Goal: Task Accomplishment & Management: Manage account settings

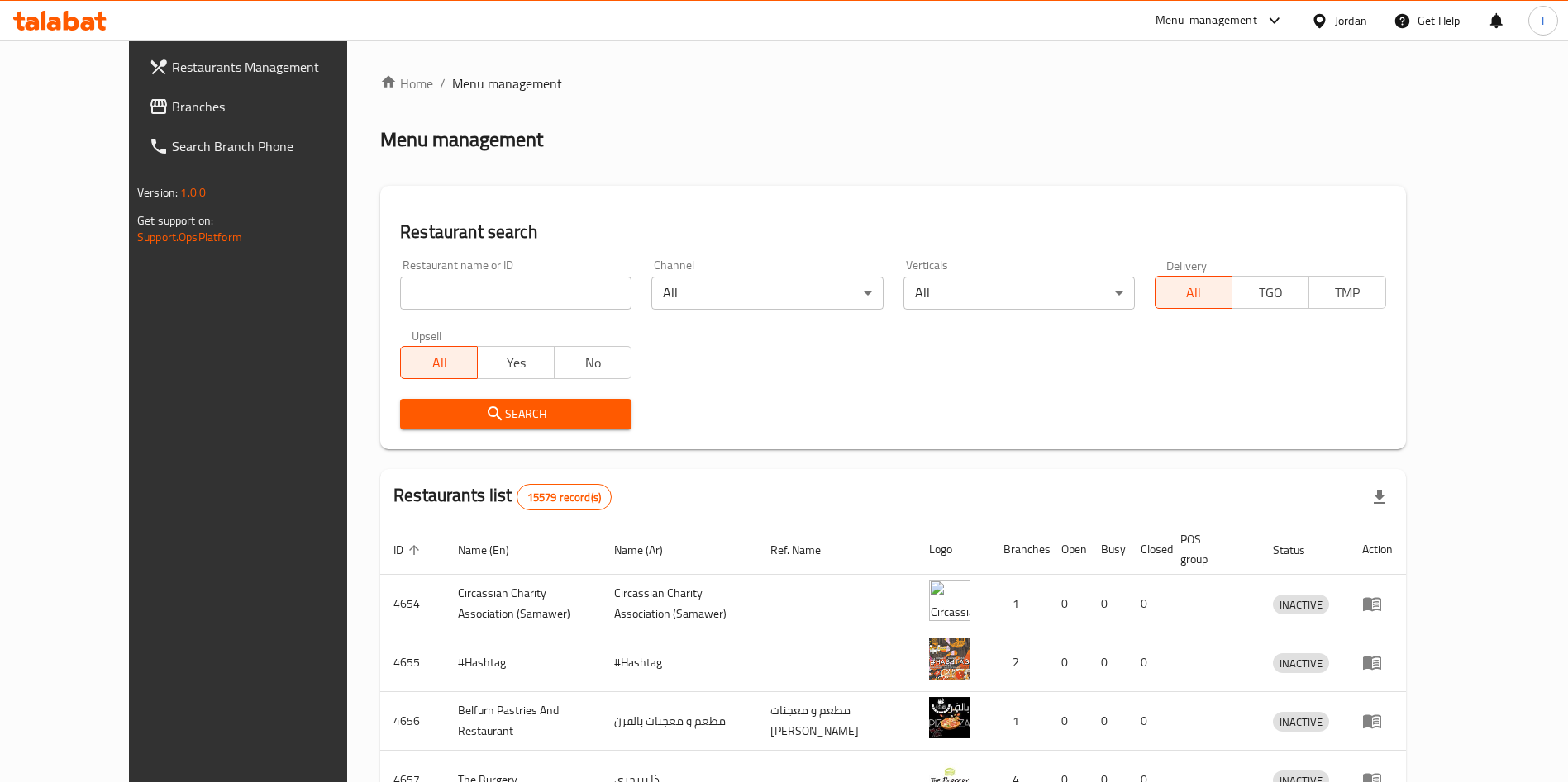
click at [472, 298] on input "search" at bounding box center [515, 293] width 231 height 33
type input "ة"
click button "Search" at bounding box center [515, 415] width 231 height 30
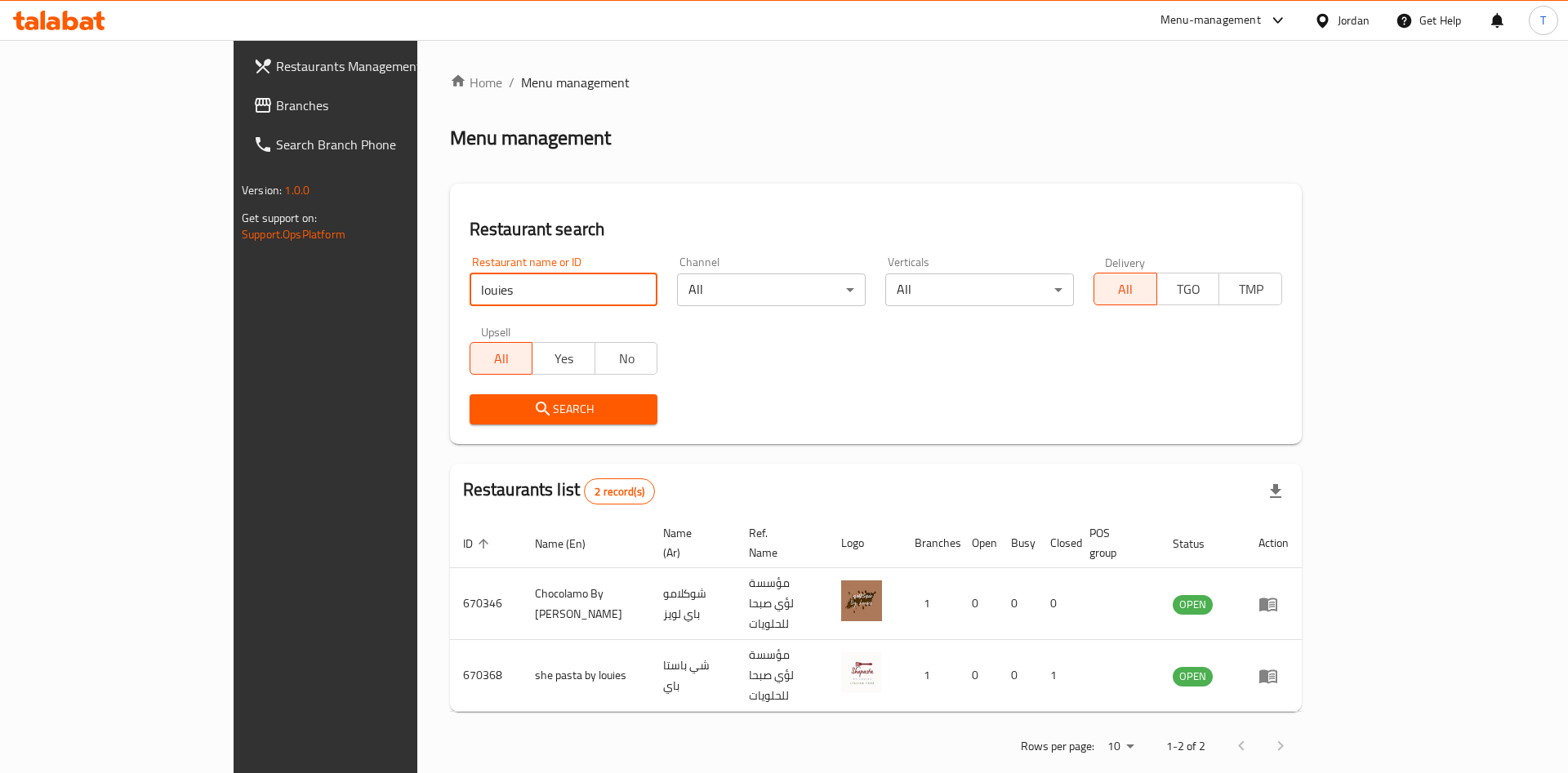
click at [469, 278] on input "louies" at bounding box center [564, 289] width 189 height 33
click at [469, 290] on input "louies" at bounding box center [564, 289] width 189 height 33
type input "لويز"
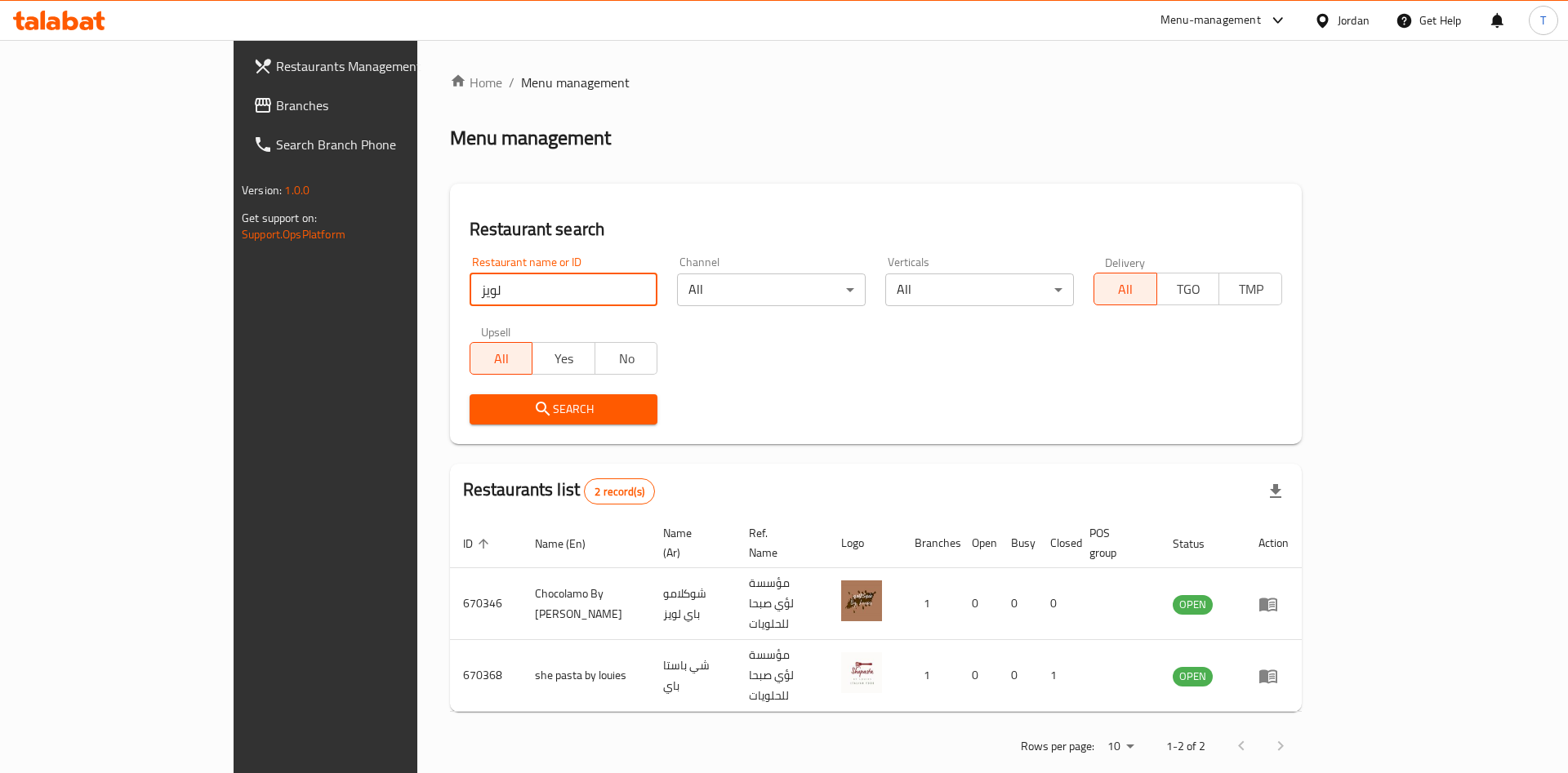
click button "Search" at bounding box center [564, 410] width 189 height 30
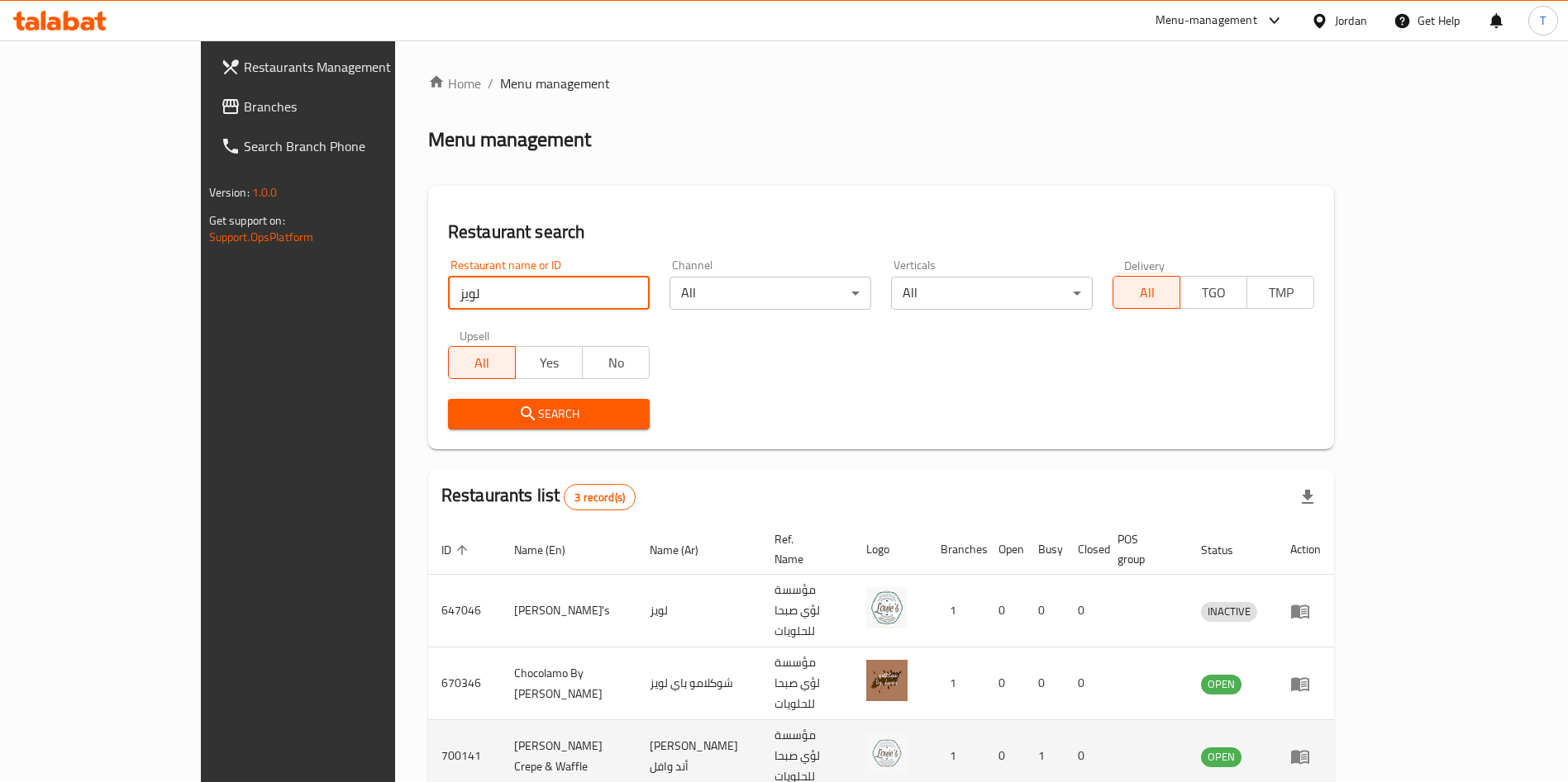
scroll to position [40, 0]
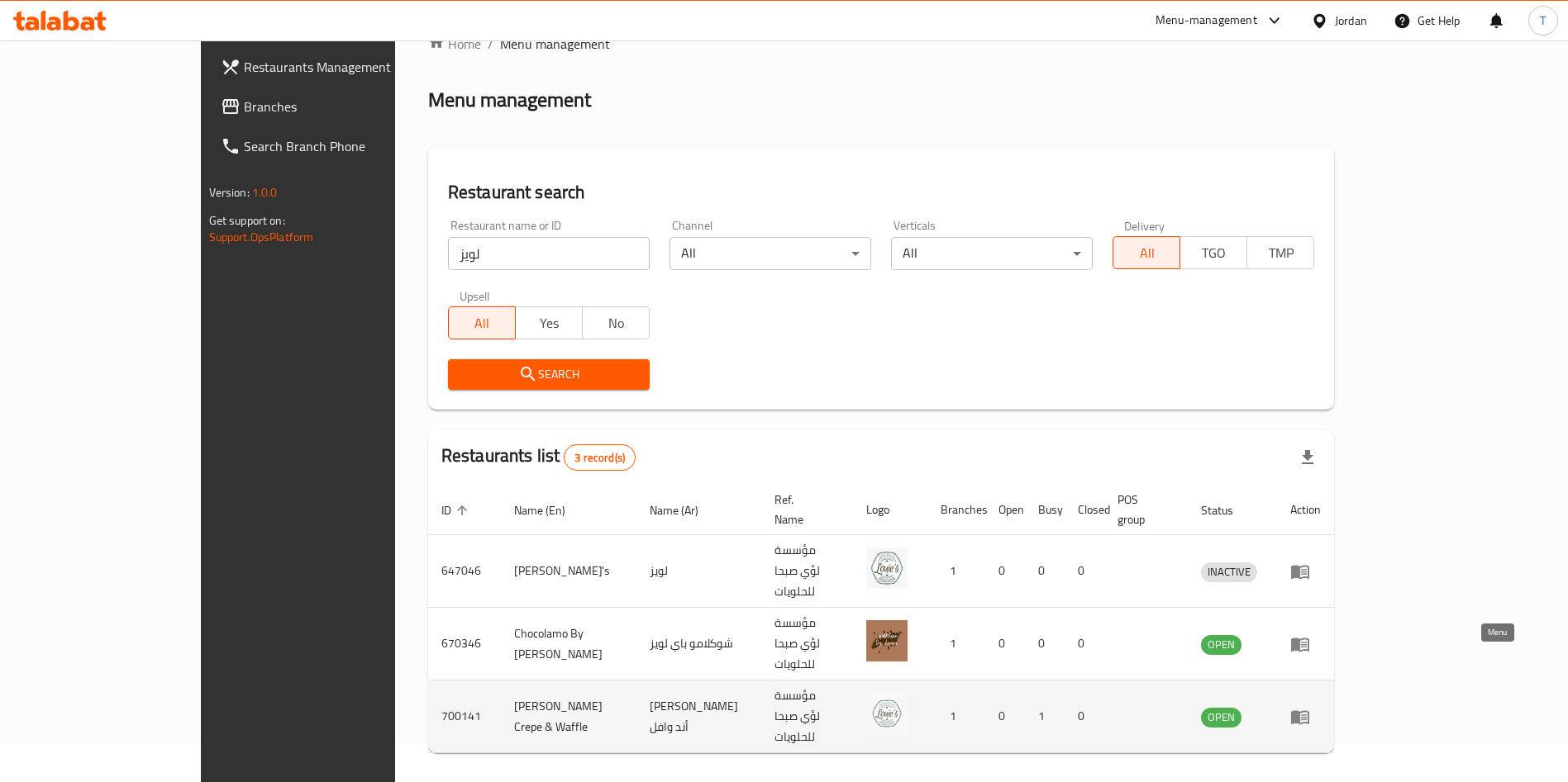
click at [1309, 711] on icon "enhanced table" at bounding box center [1300, 718] width 18 height 14
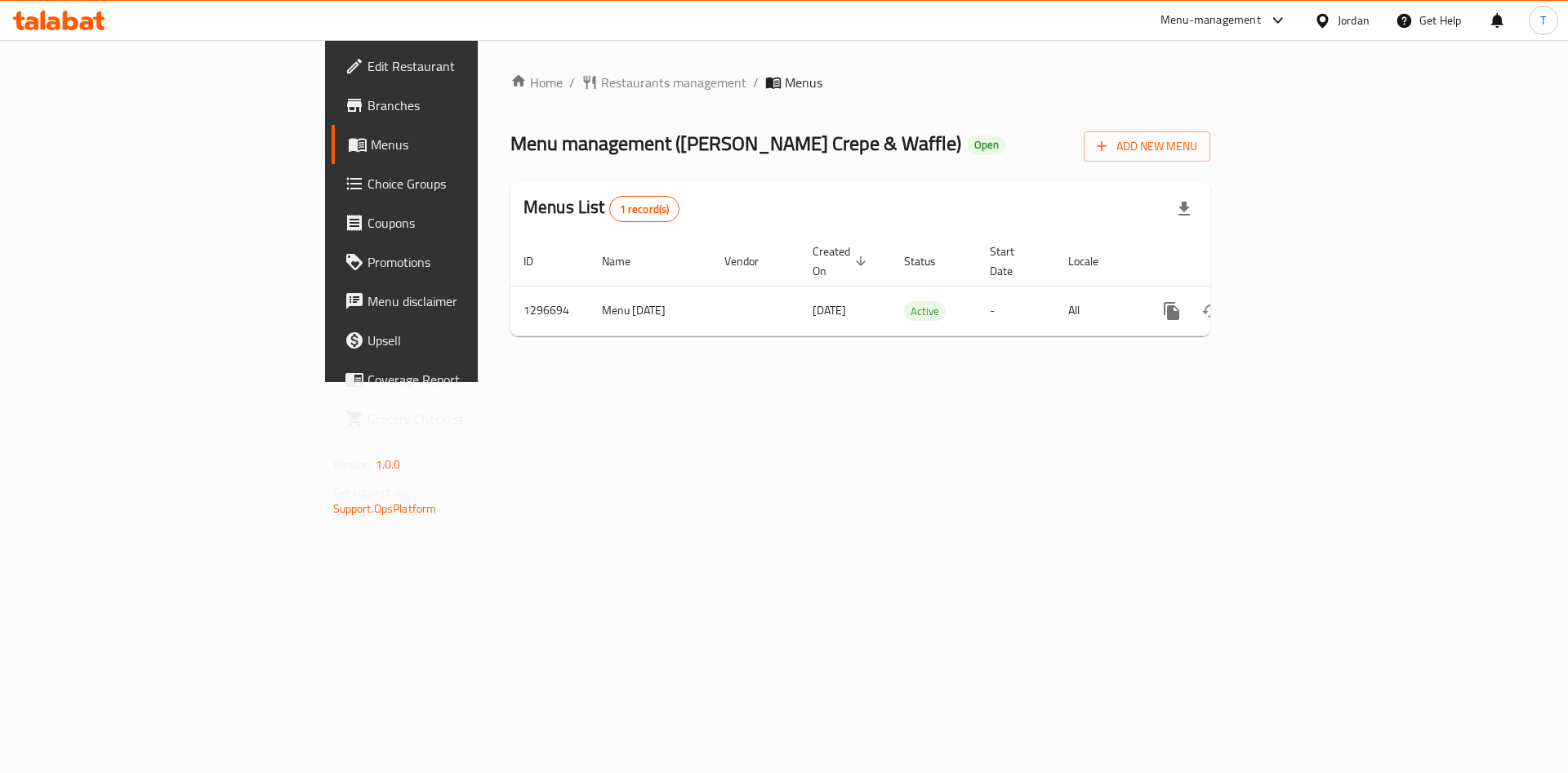
click at [367, 108] on span "Branches" at bounding box center [470, 105] width 207 height 19
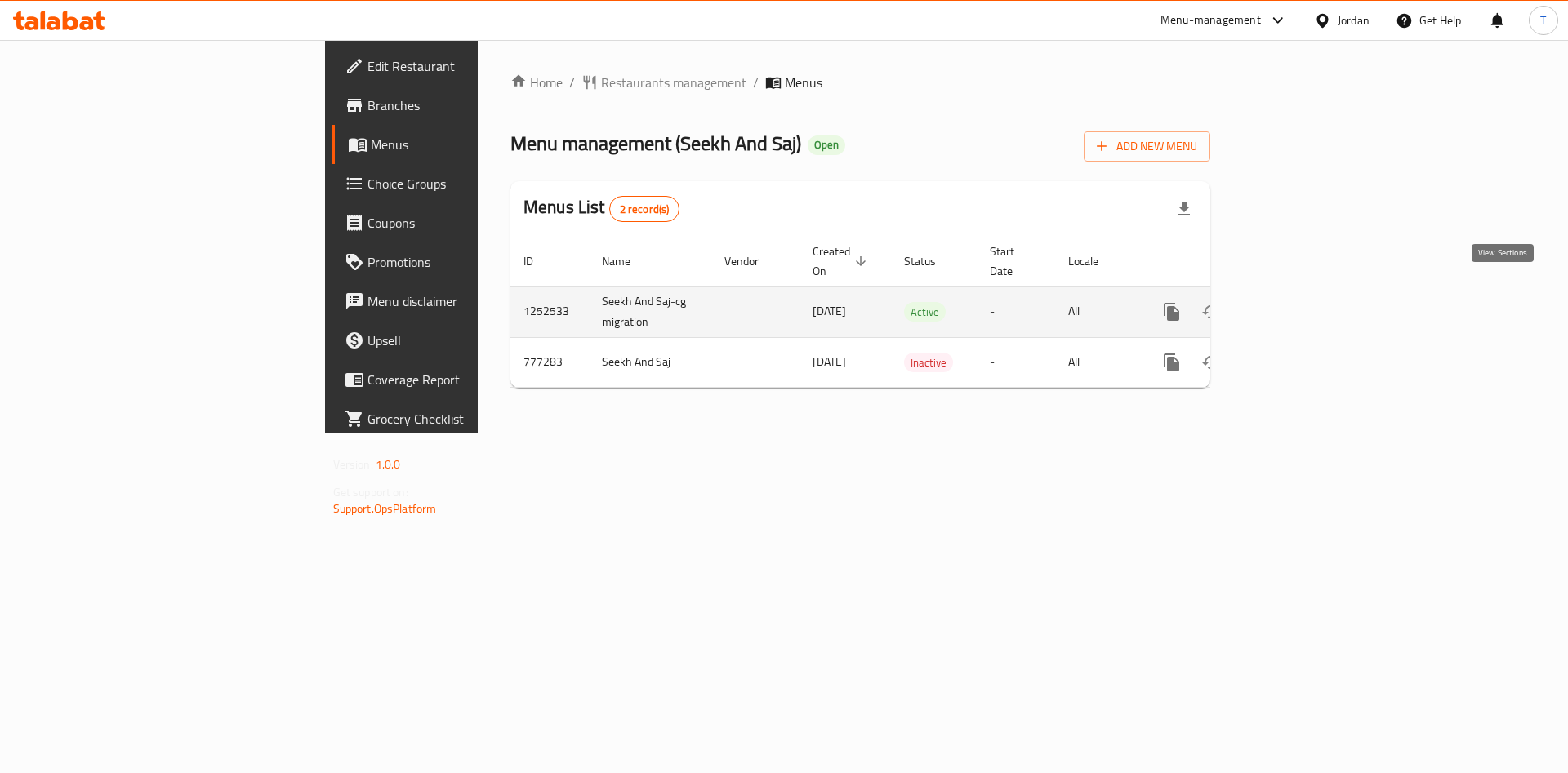
click at [1299, 302] on icon "enhanced table" at bounding box center [1289, 311] width 19 height 19
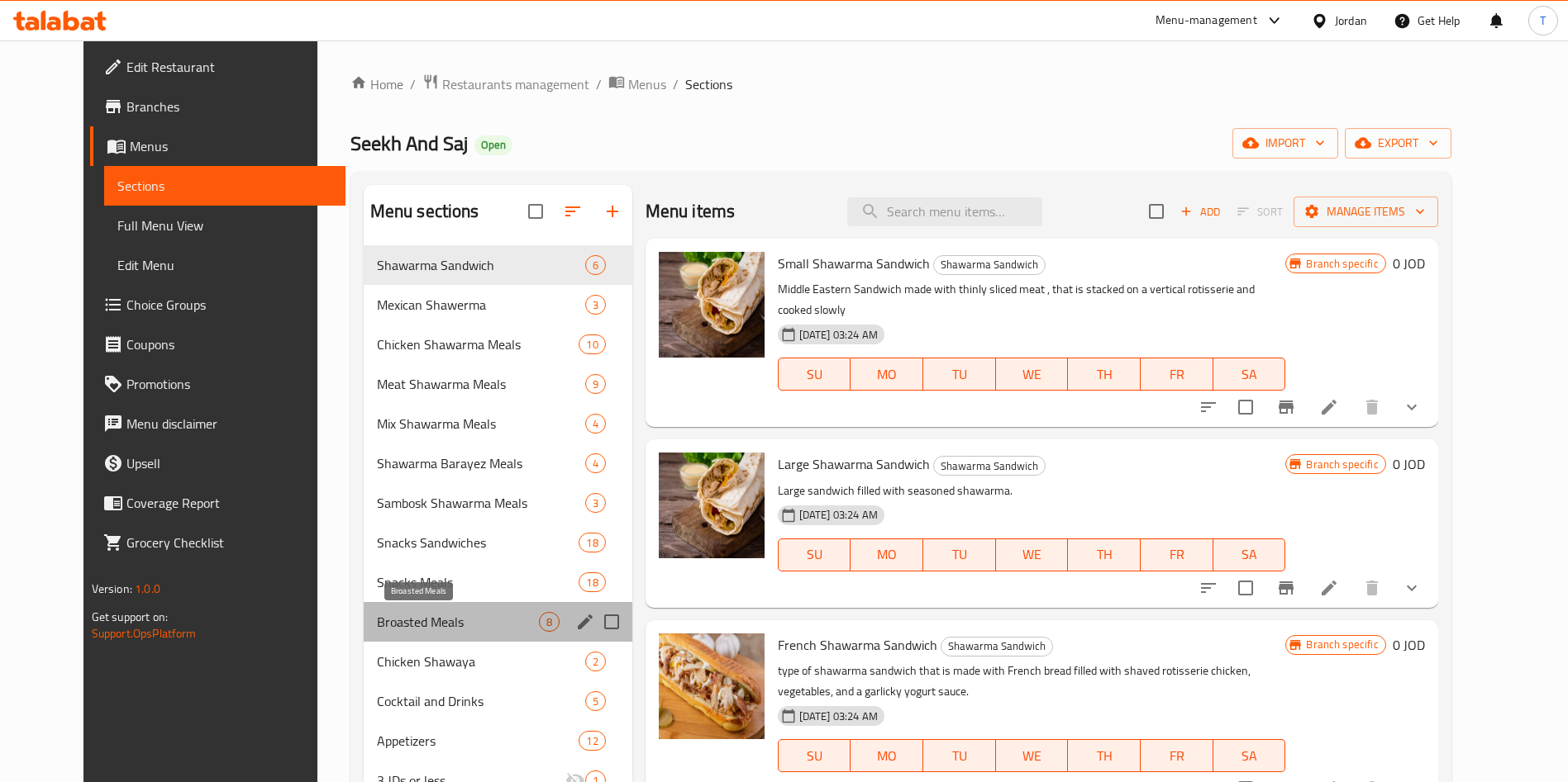
click at [412, 620] on span "Broasted Meals" at bounding box center [457, 621] width 162 height 19
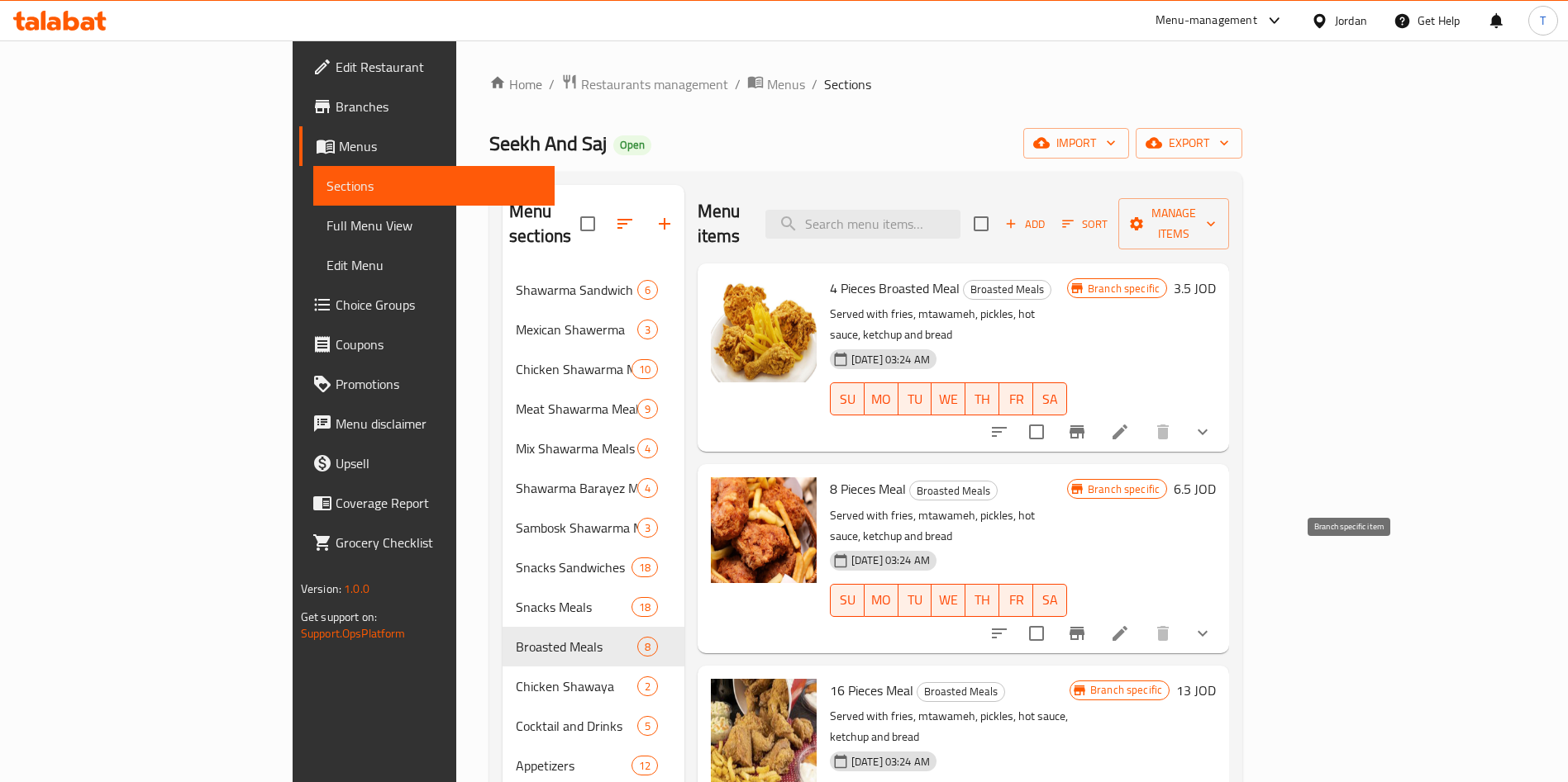
click at [1087, 624] on icon "Branch-specific-item" at bounding box center [1076, 633] width 19 height 19
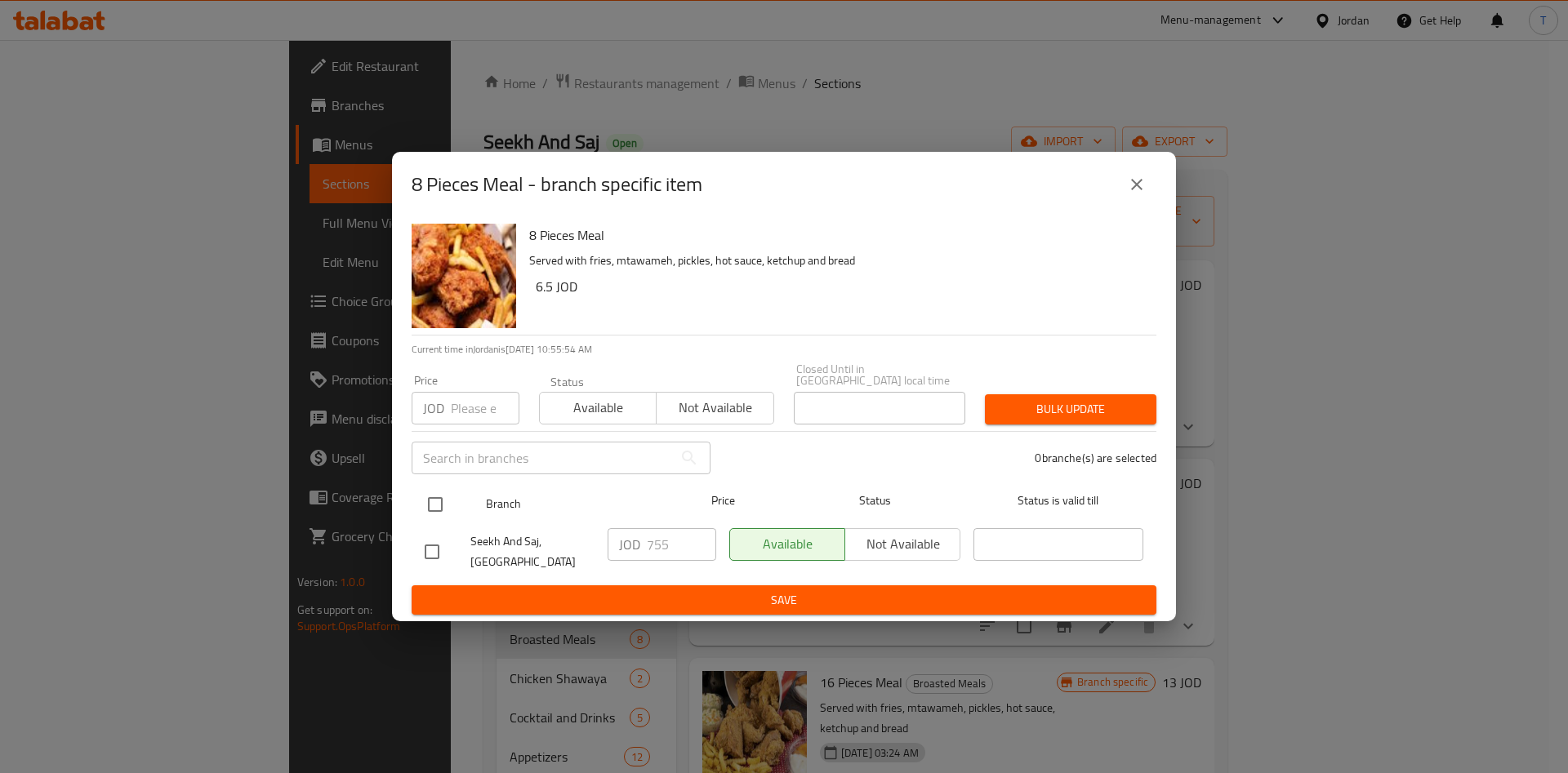
click at [433, 498] on input "checkbox" at bounding box center [435, 504] width 34 height 34
checkbox input "true"
click at [656, 538] on input "755" at bounding box center [681, 545] width 69 height 33
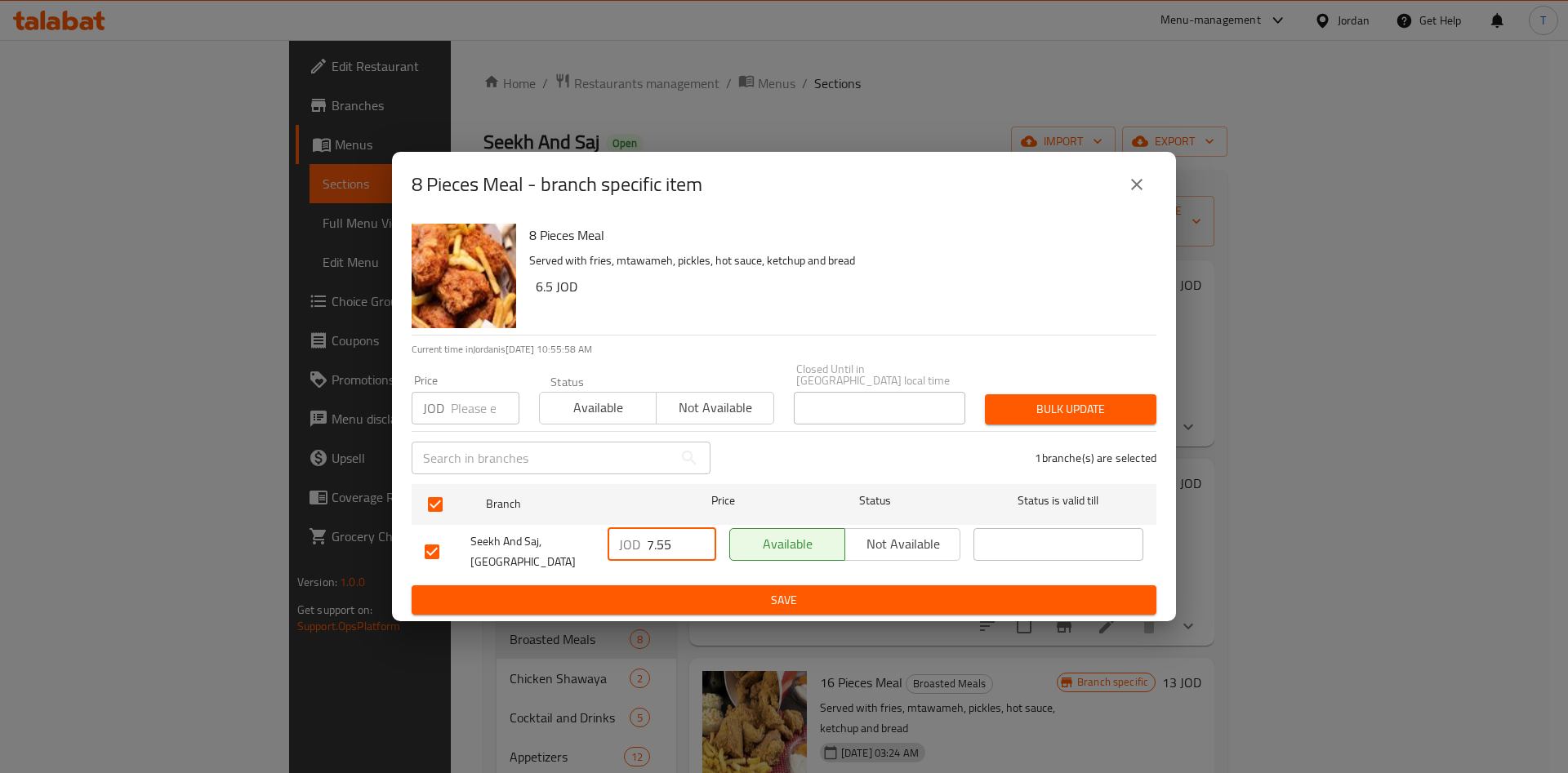
type input "7.55"
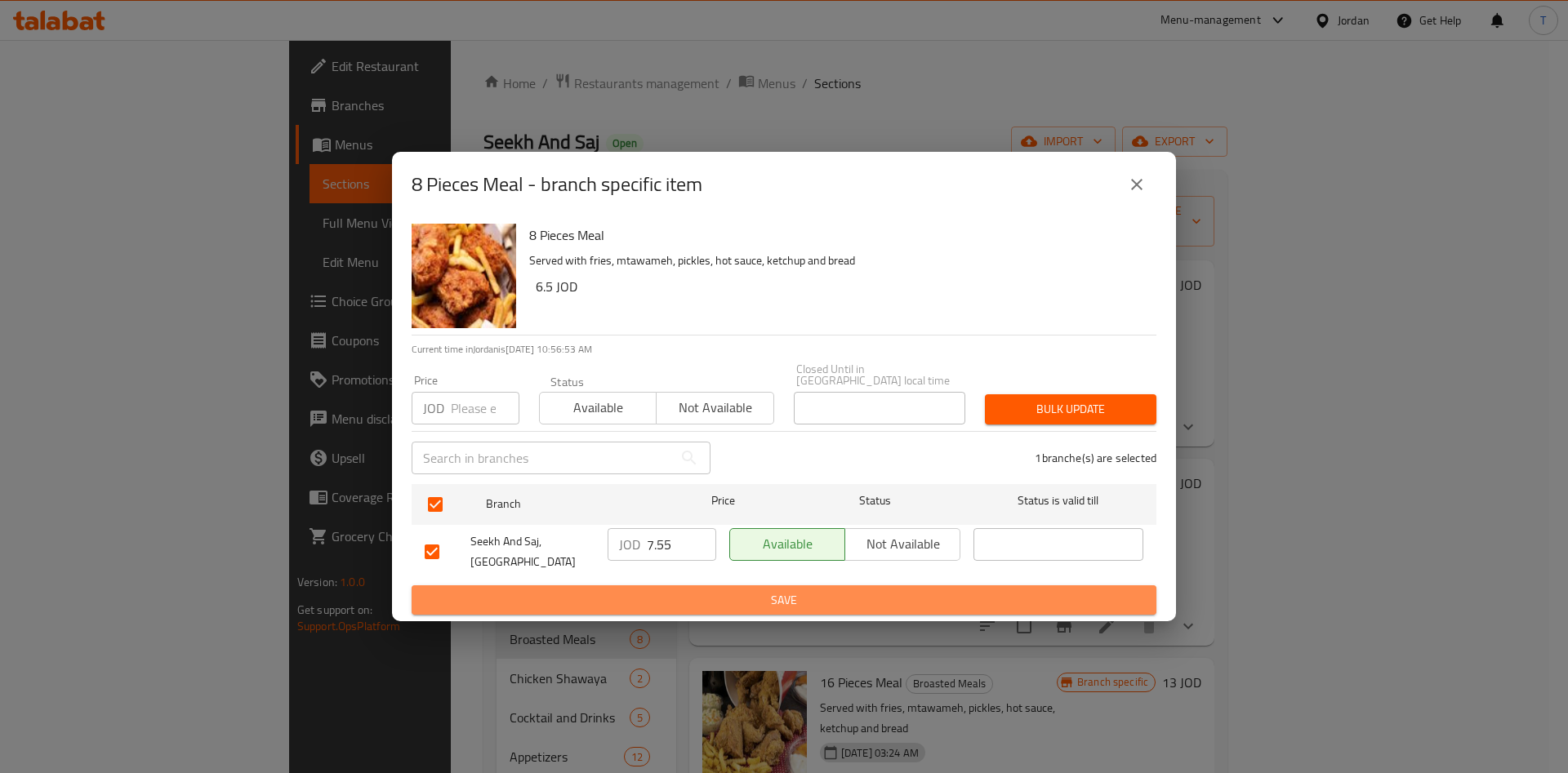
drag, startPoint x: 776, startPoint y: 586, endPoint x: 789, endPoint y: 582, distance: 13.6
click at [777, 591] on span "Save" at bounding box center [784, 601] width 719 height 20
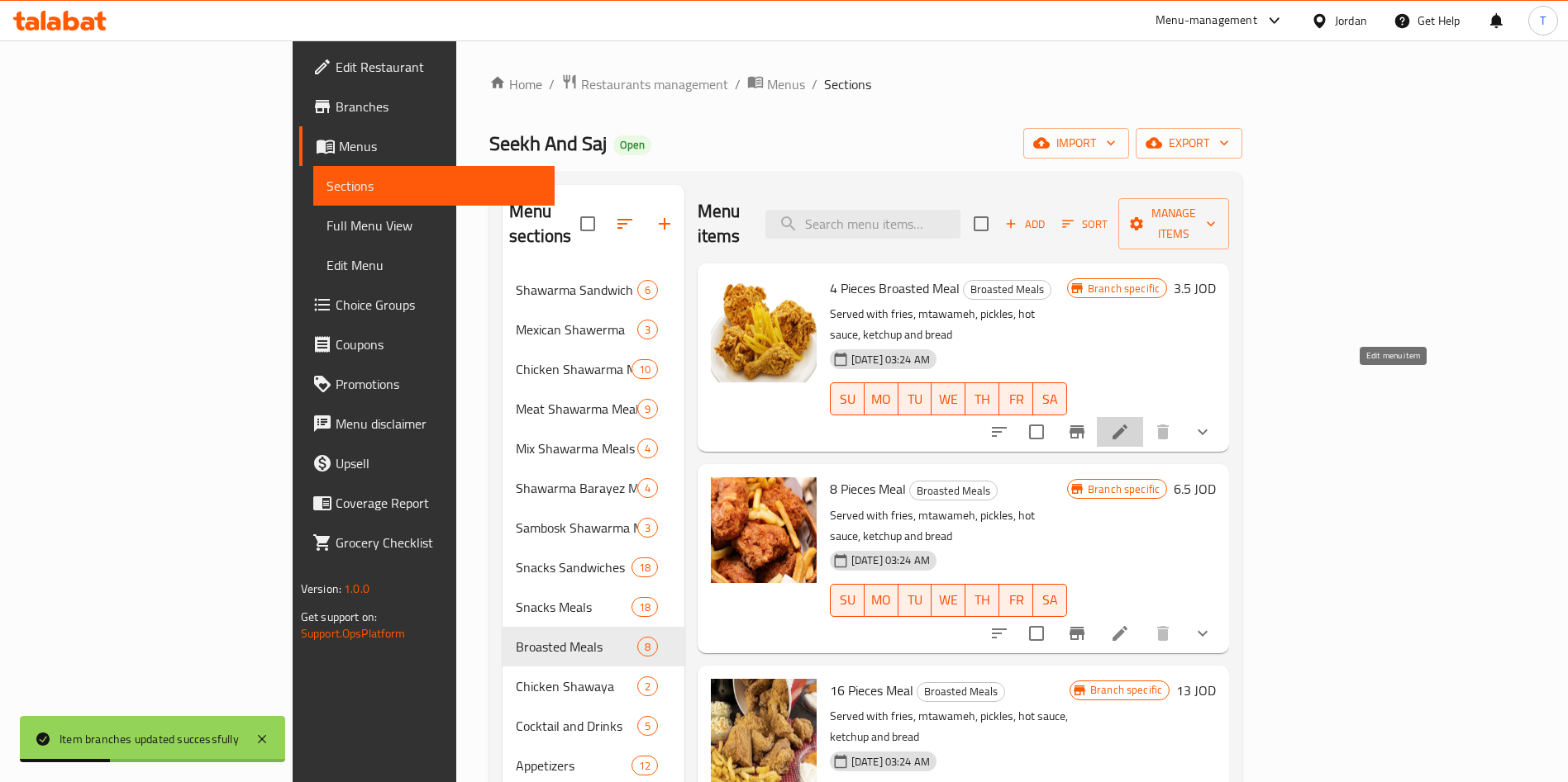
click at [1128, 425] on icon at bounding box center [1120, 432] width 15 height 15
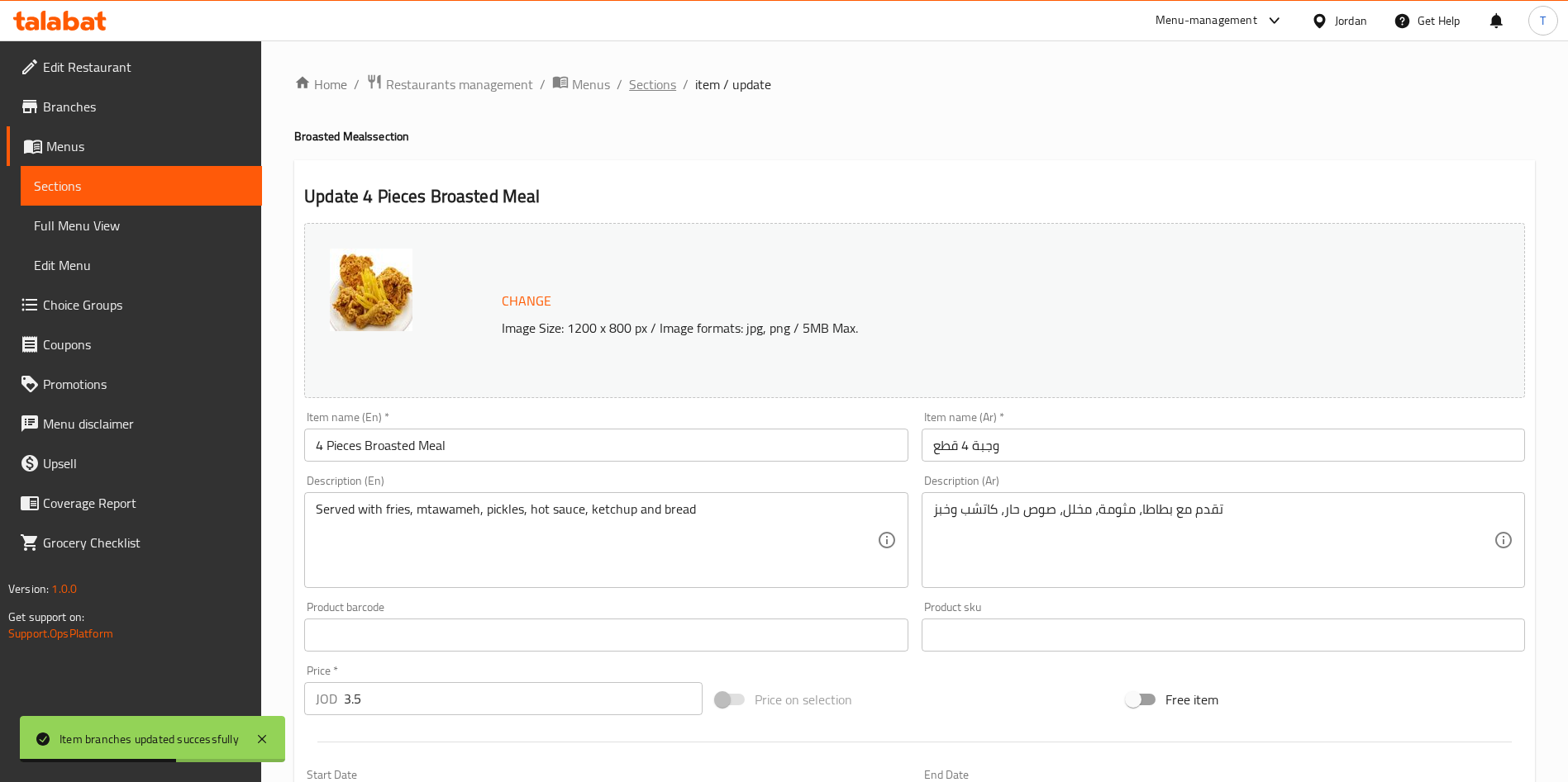
click at [674, 85] on span "Sections" at bounding box center [653, 84] width 47 height 19
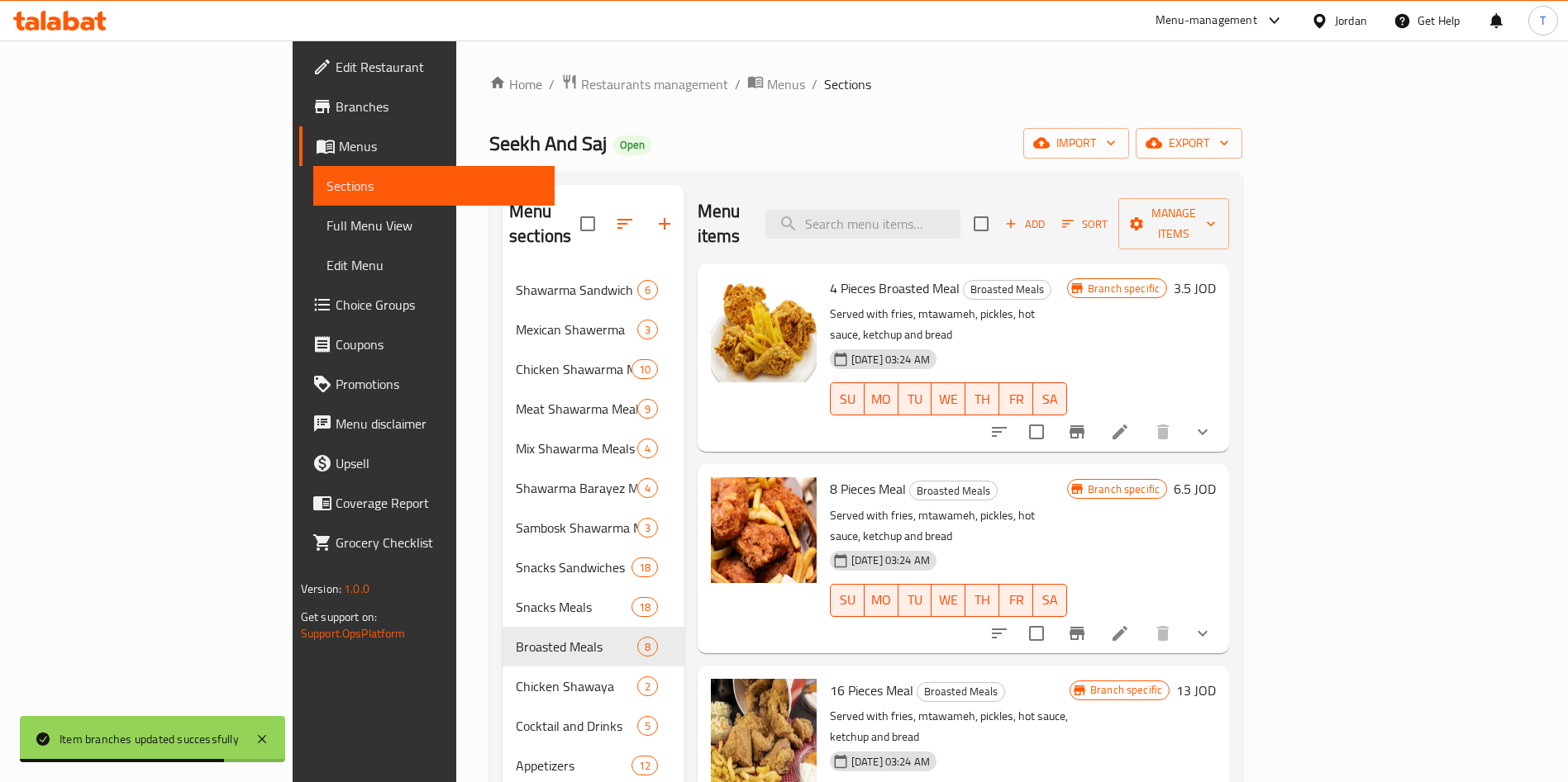
click at [1087, 422] on icon "Branch-specific-item" at bounding box center [1076, 432] width 19 height 19
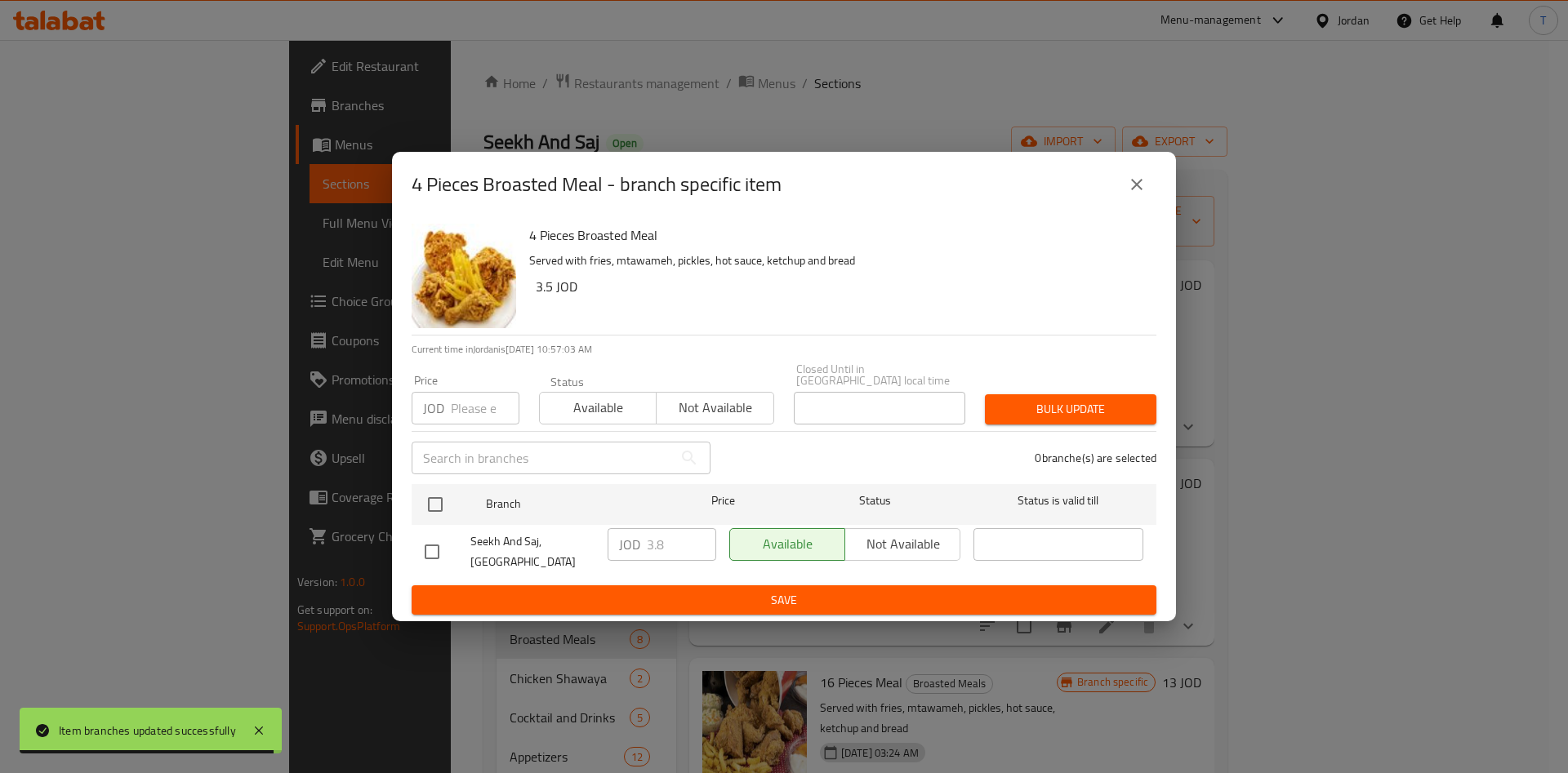
click at [1134, 204] on button "close" at bounding box center [1136, 184] width 39 height 39
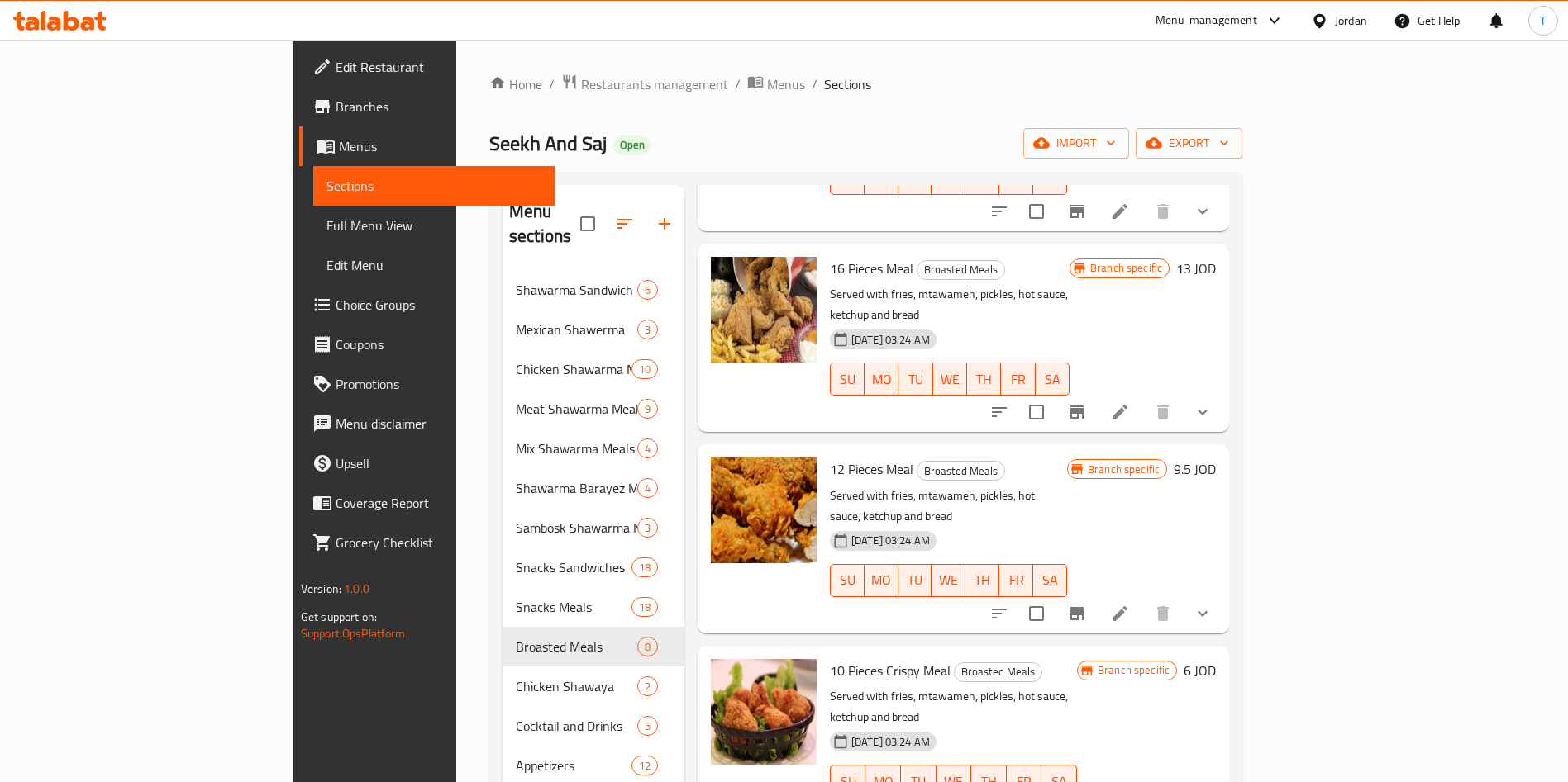
scroll to position [372, 0]
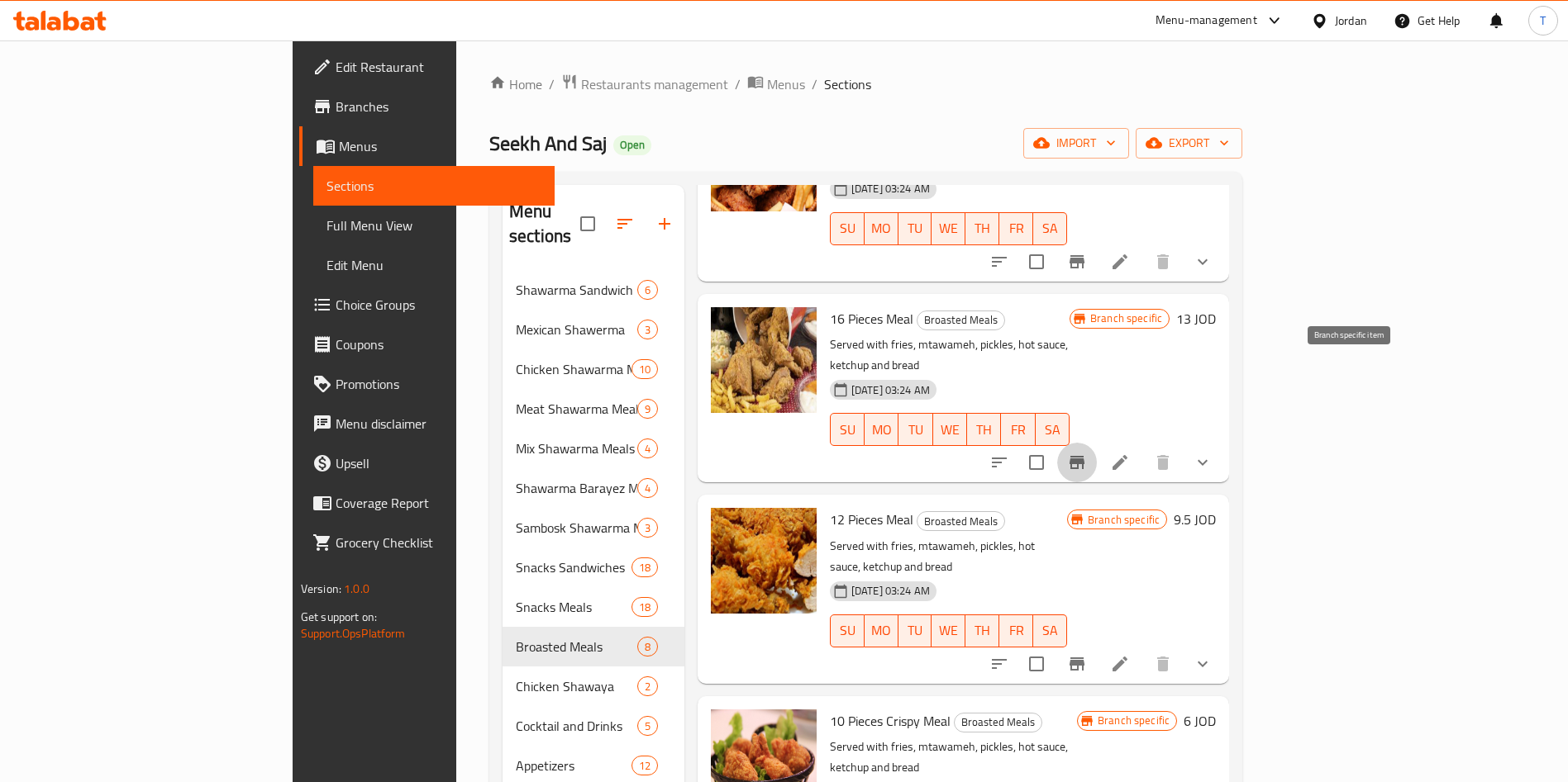
click at [1087, 453] on icon "Branch-specific-item" at bounding box center [1076, 462] width 19 height 19
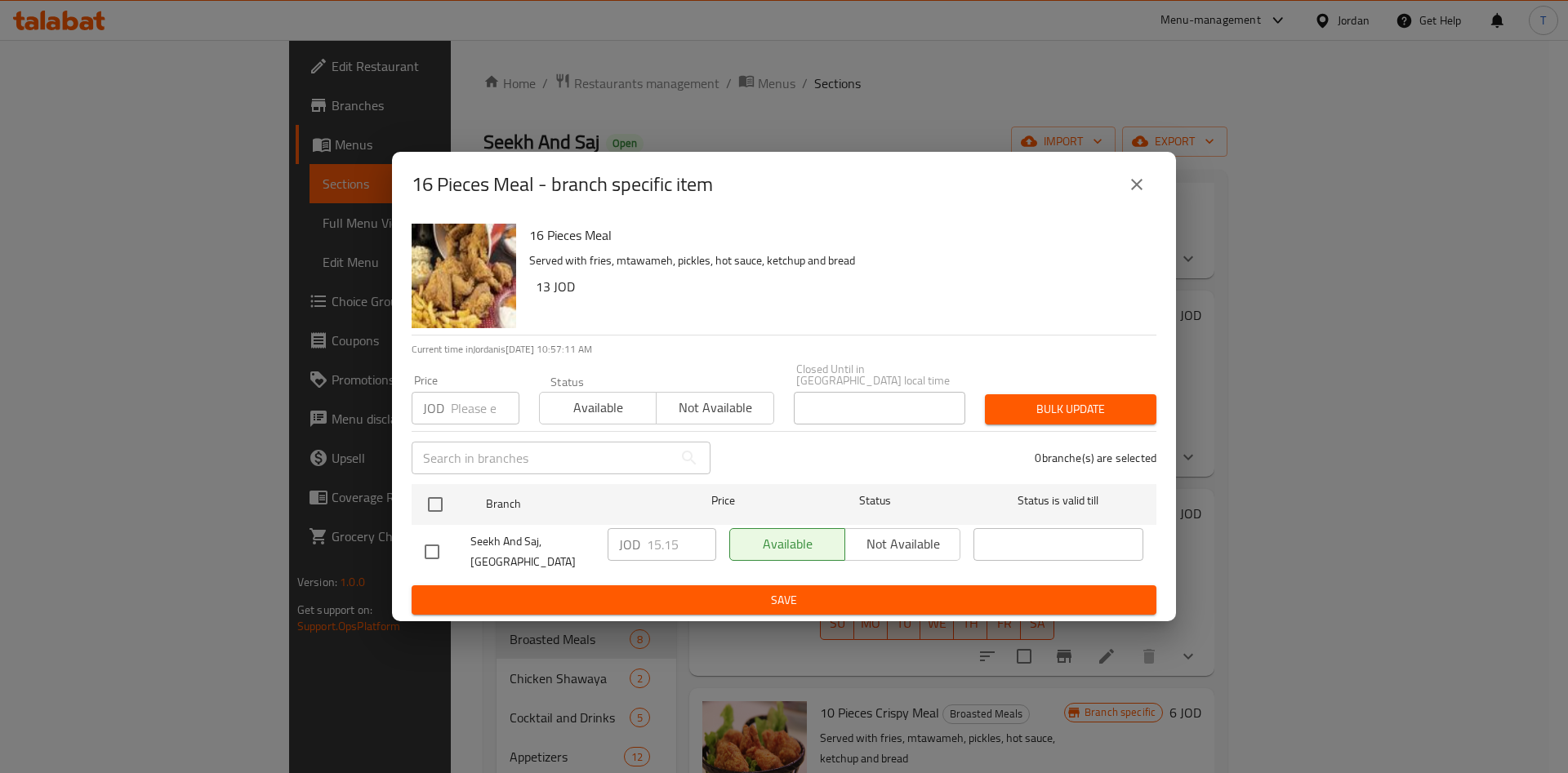
click at [1141, 190] on icon "close" at bounding box center [1137, 185] width 12 height 12
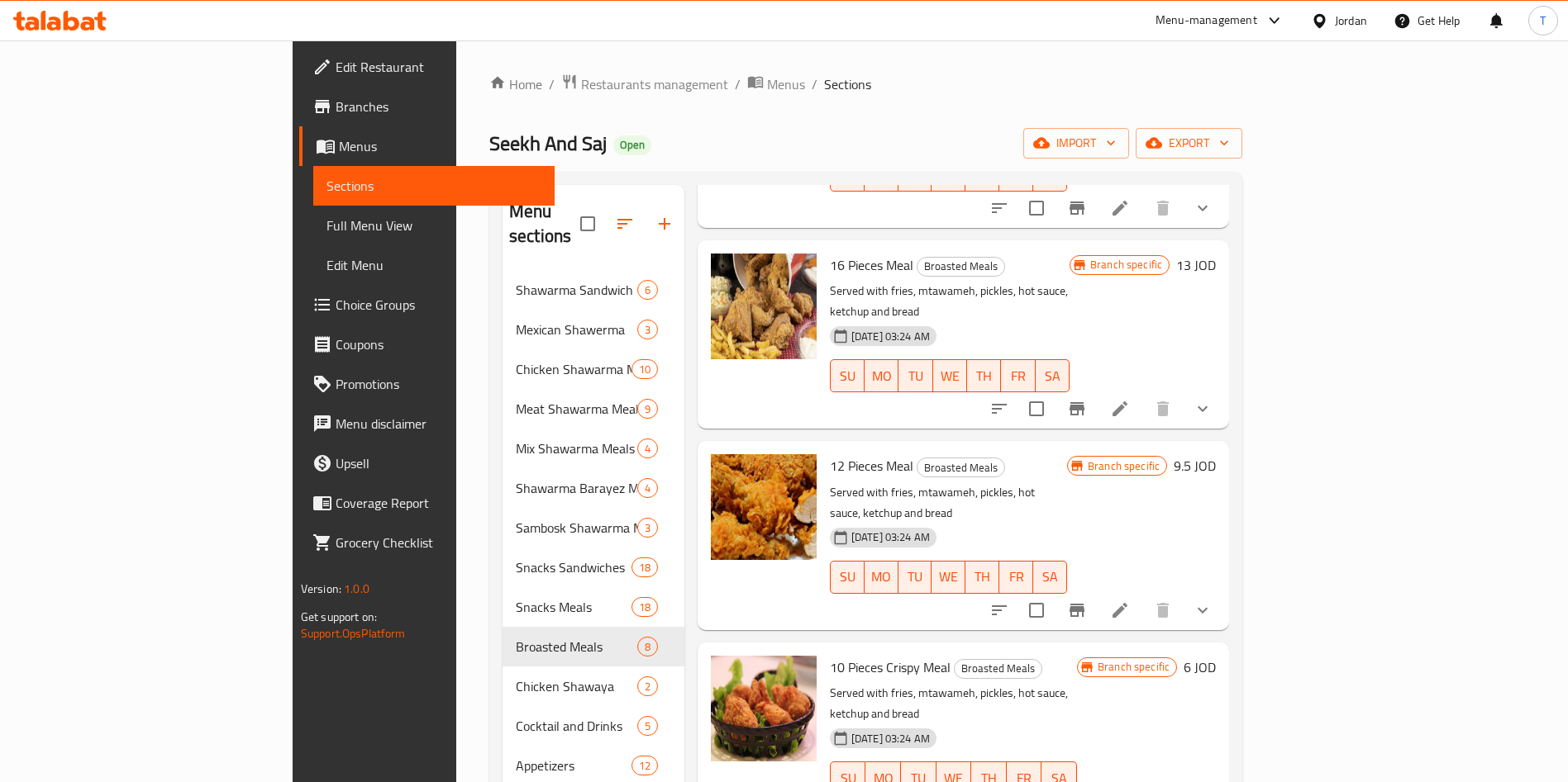
scroll to position [496, 0]
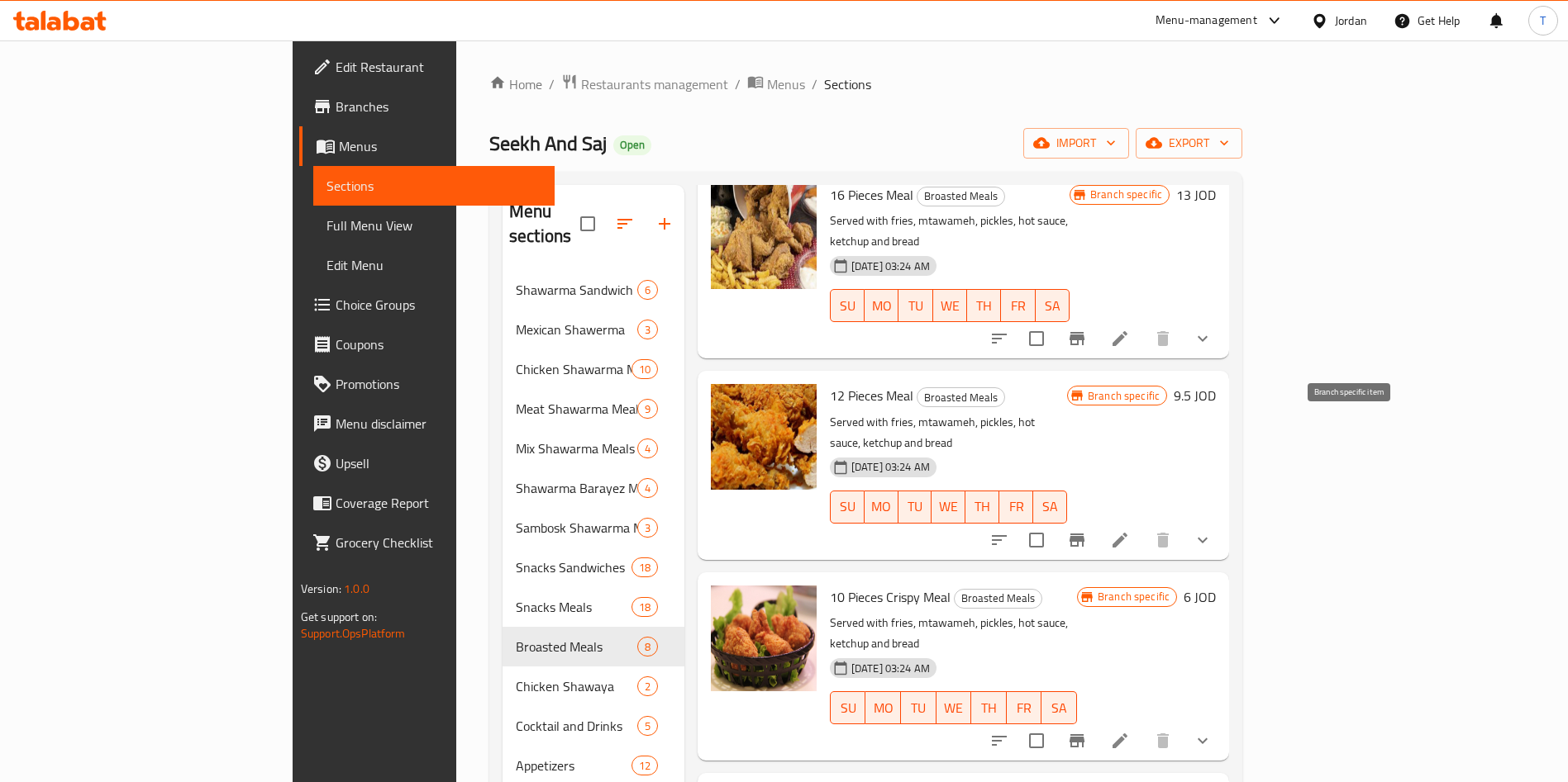
click at [1087, 531] on icon "Branch-specific-item" at bounding box center [1076, 540] width 19 height 19
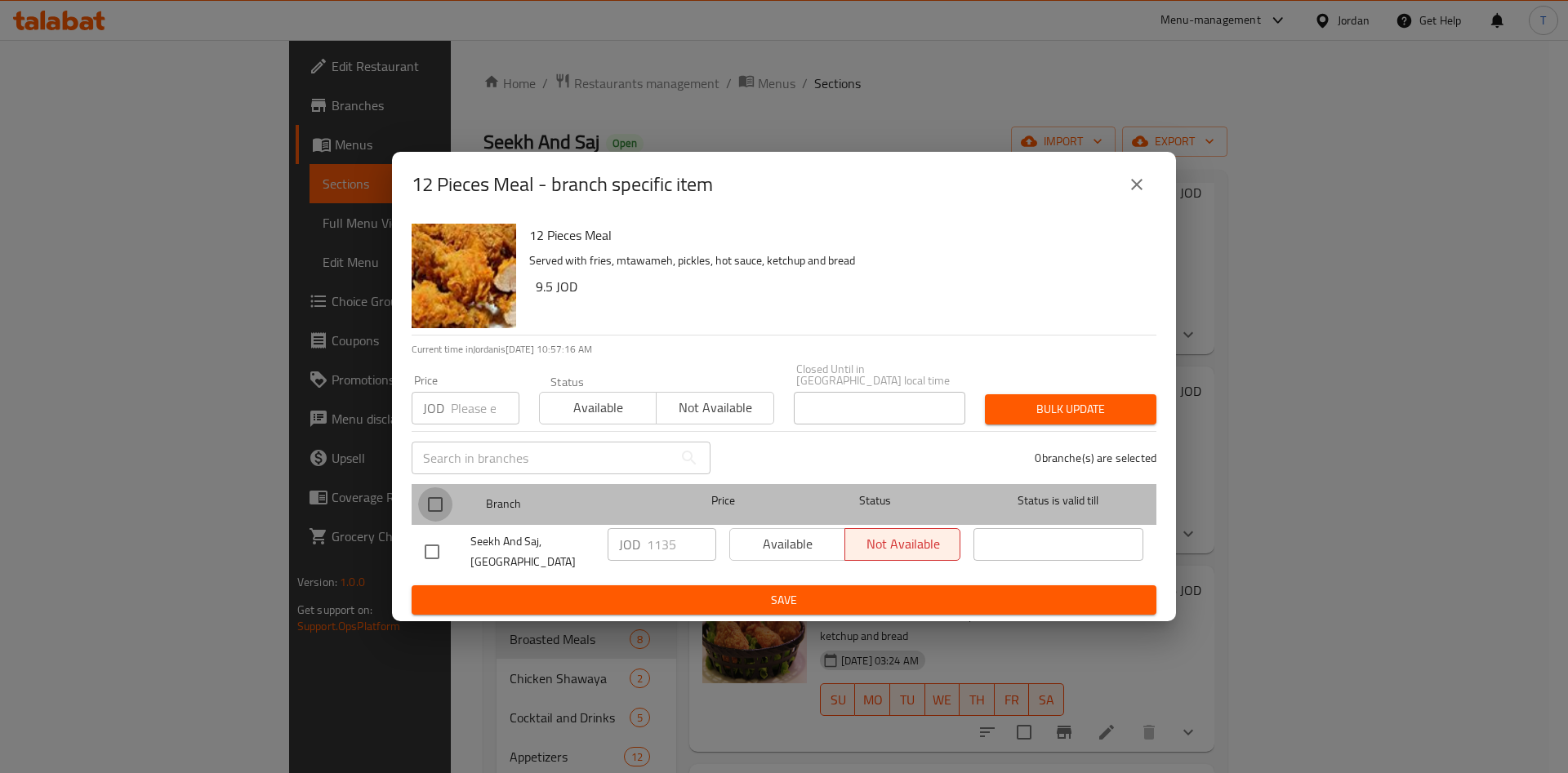
click at [433, 498] on input "checkbox" at bounding box center [435, 504] width 34 height 34
checkbox input "true"
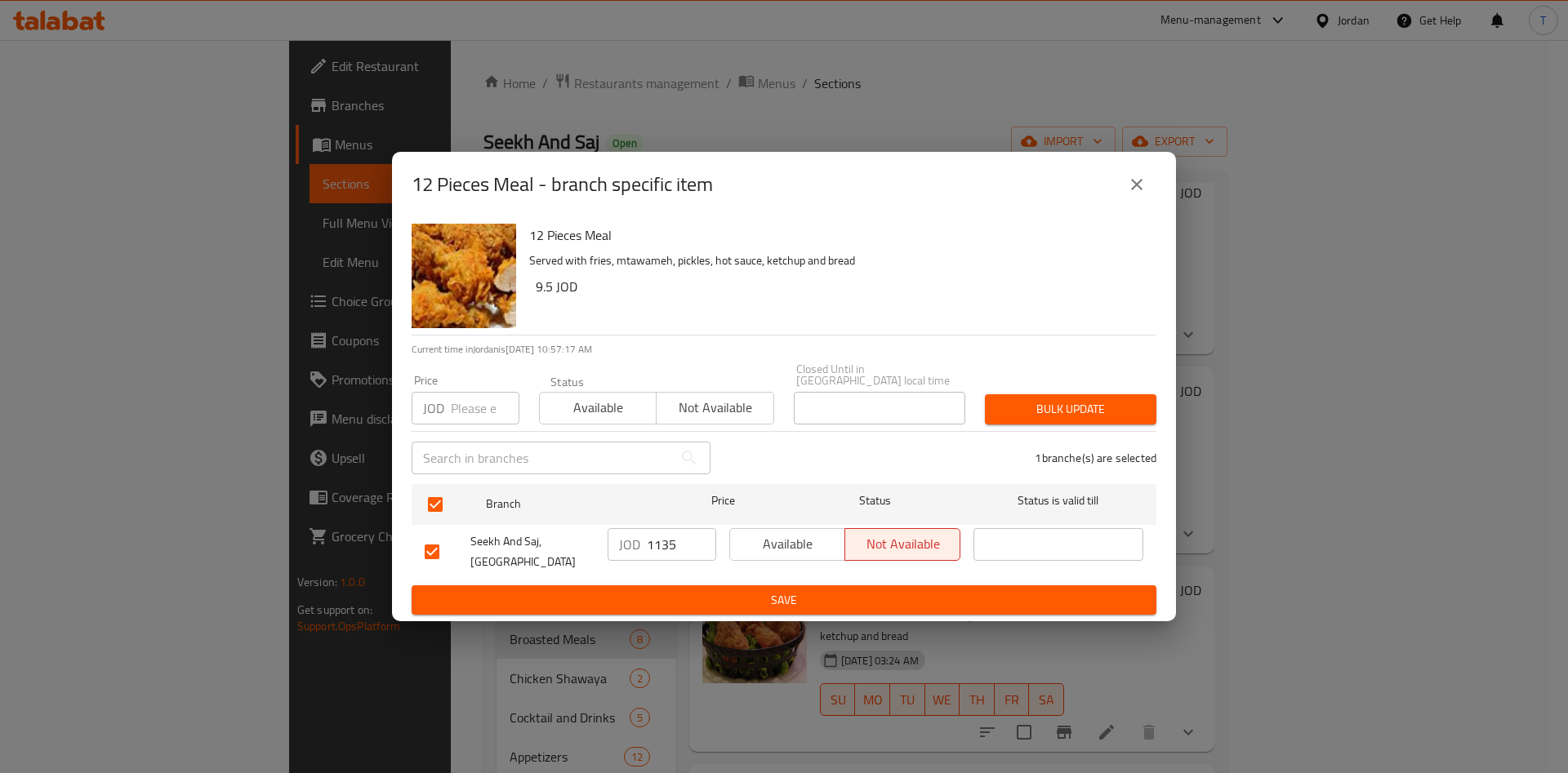
click at [659, 546] on input "1135" at bounding box center [681, 545] width 69 height 33
type input "11.35"
click at [810, 586] on button "Save" at bounding box center [784, 601] width 745 height 30
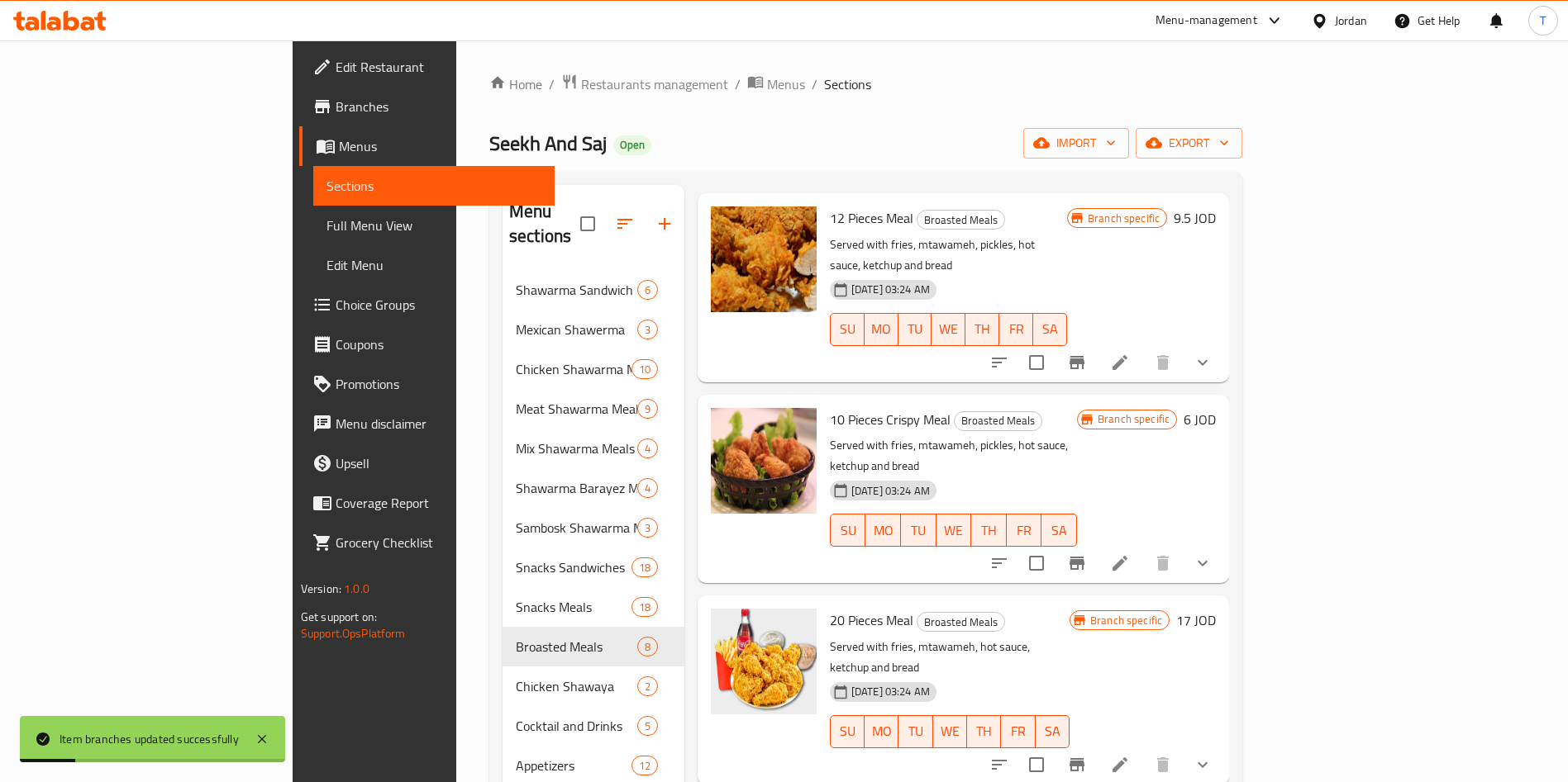
scroll to position [703, 0]
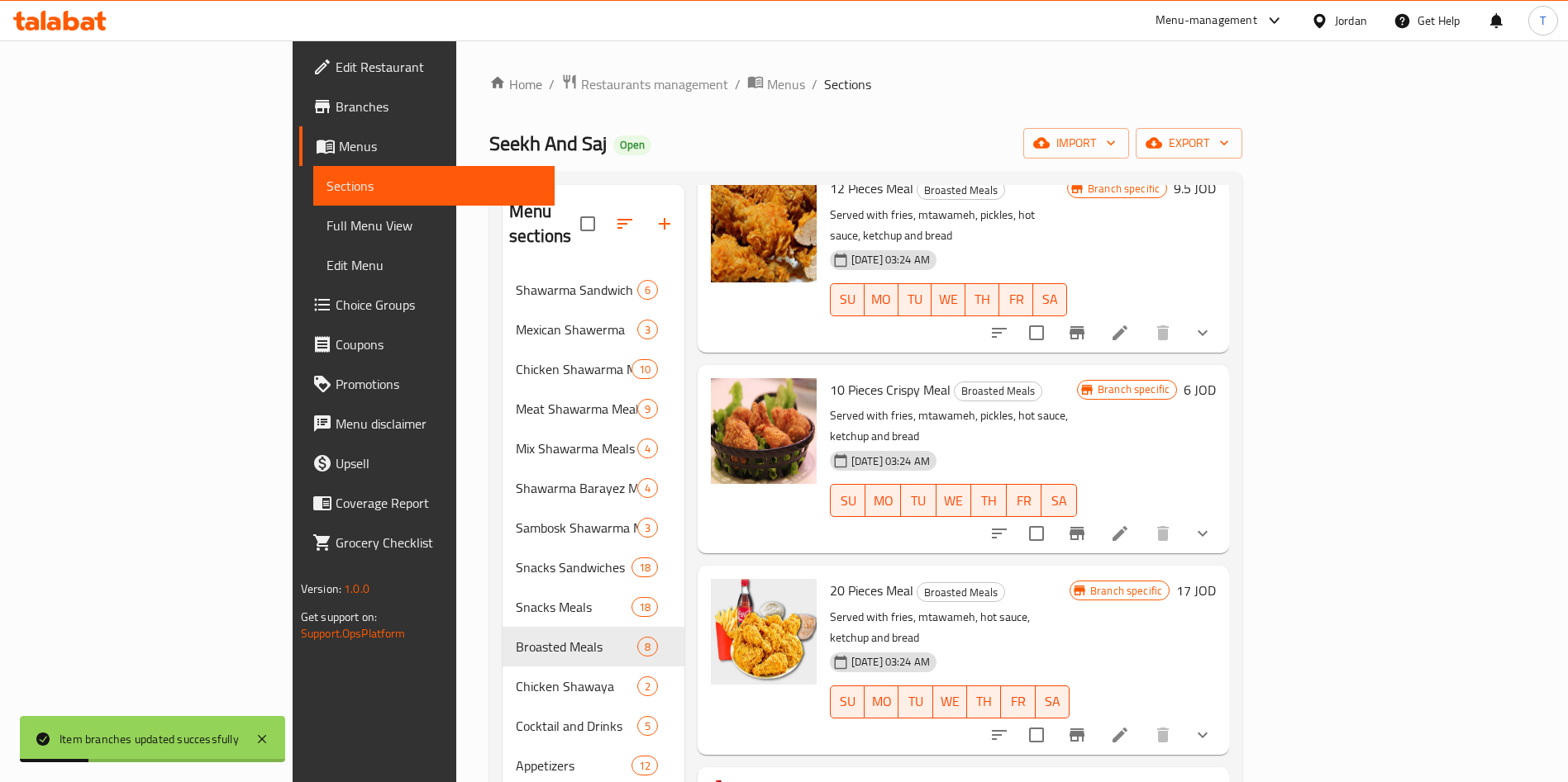
click at [1143, 519] on li at bounding box center [1119, 533] width 47 height 30
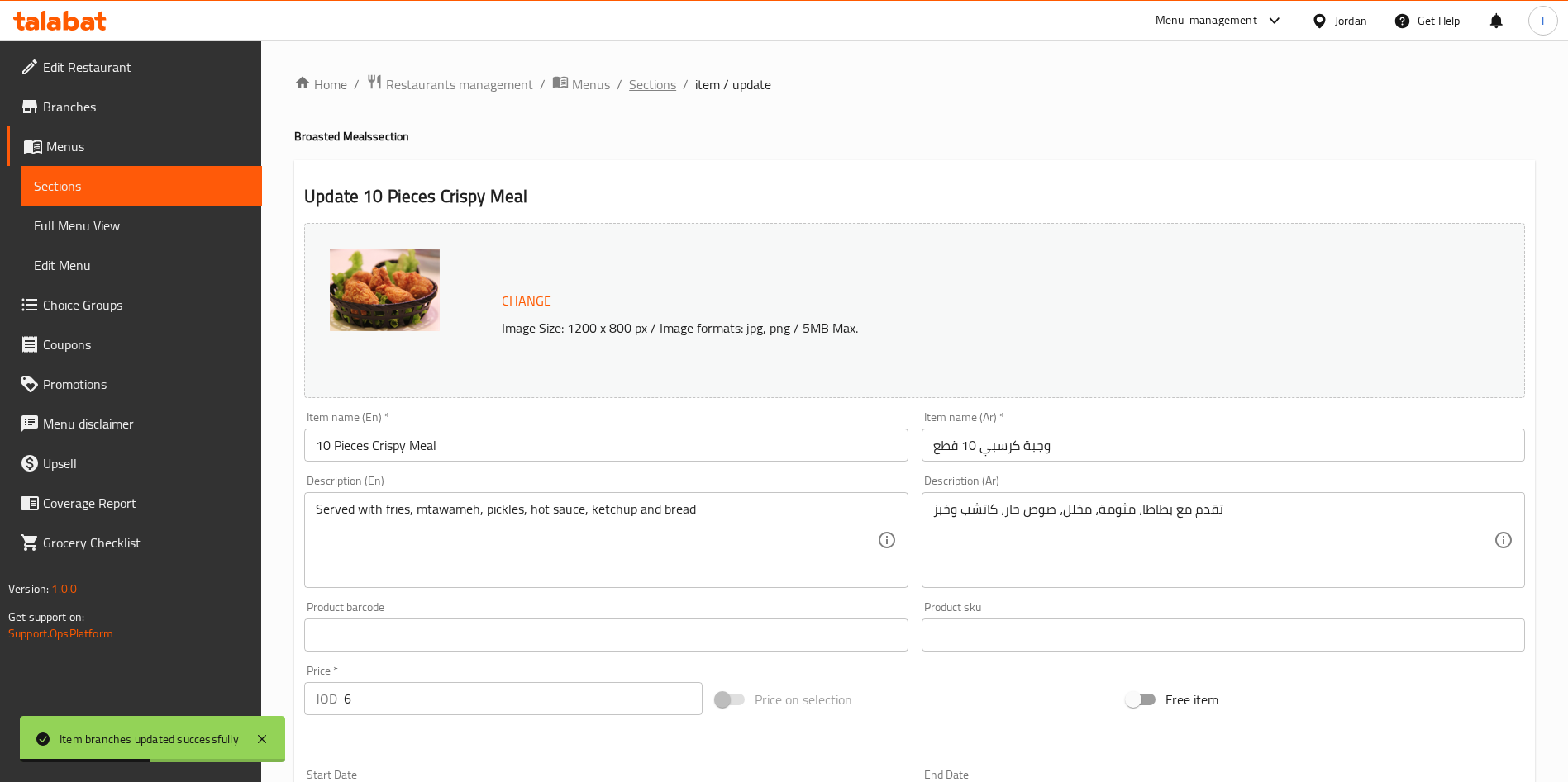
click at [659, 84] on span "Sections" at bounding box center [653, 84] width 47 height 19
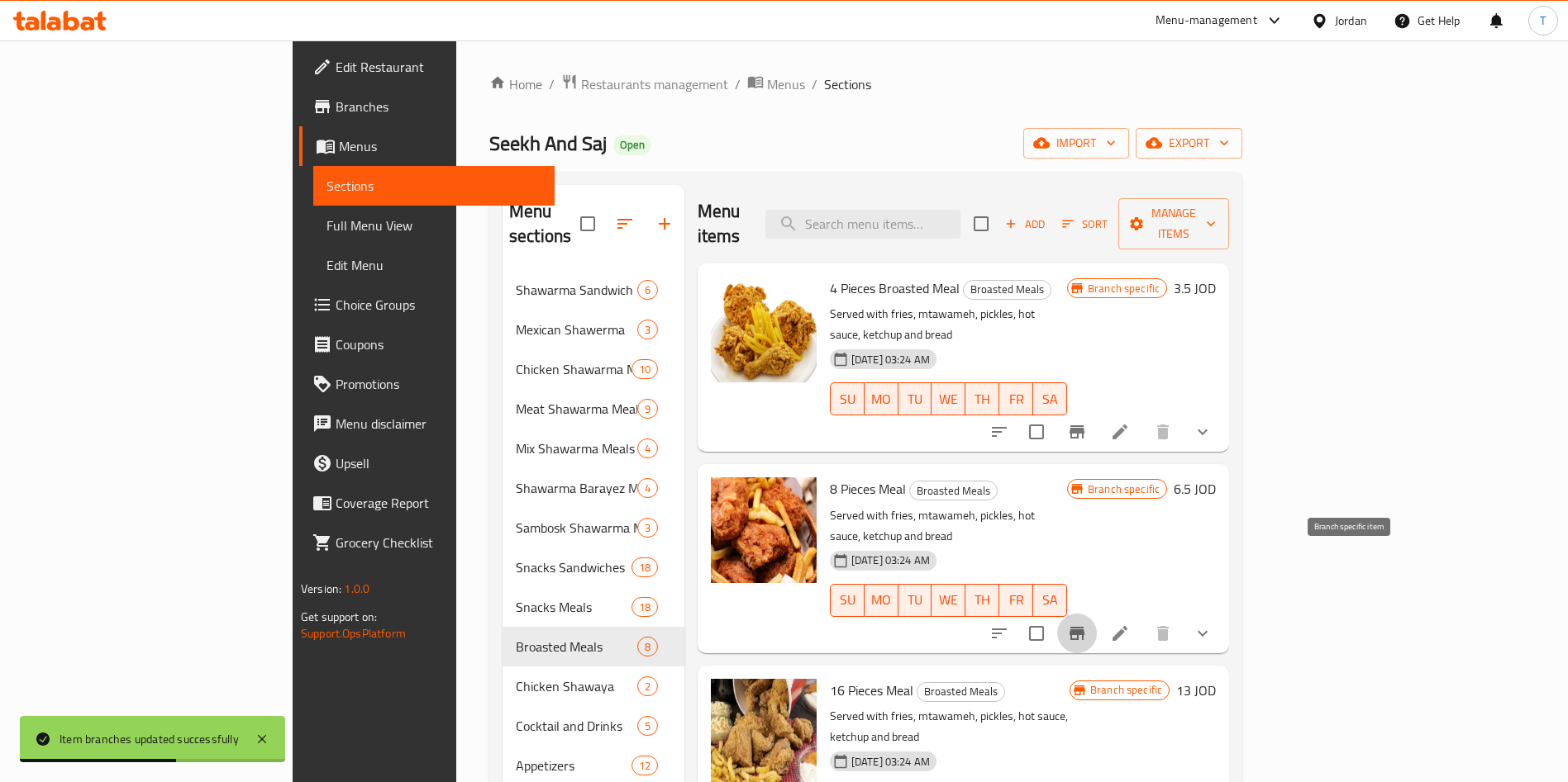
click at [1085, 627] on icon "Branch-specific-item" at bounding box center [1077, 634] width 15 height 14
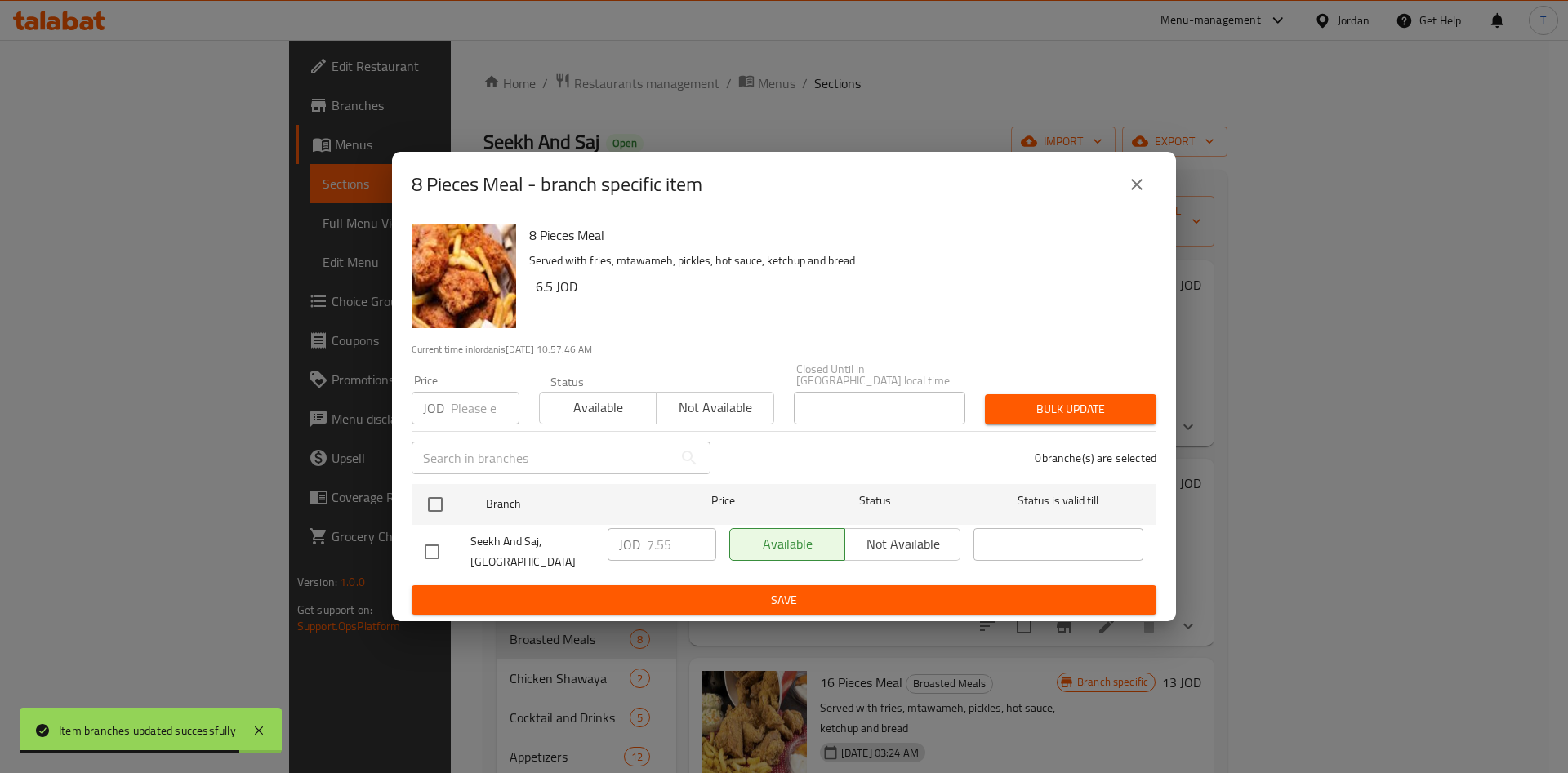
click at [1141, 212] on div "8 Pieces Meal - branch specific item" at bounding box center [784, 185] width 784 height 65
click at [1144, 200] on button "close" at bounding box center [1136, 184] width 39 height 39
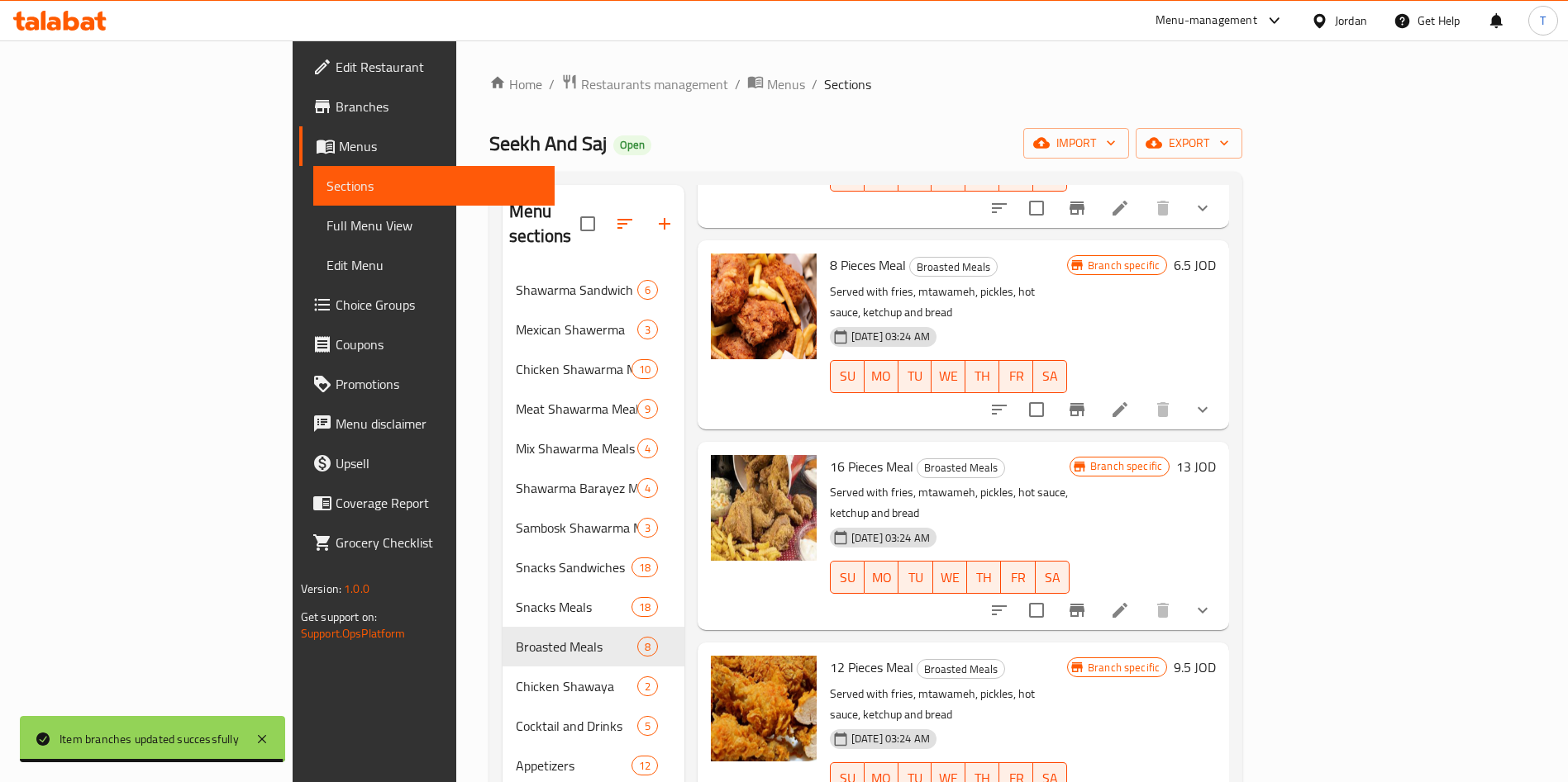
scroll to position [248, 0]
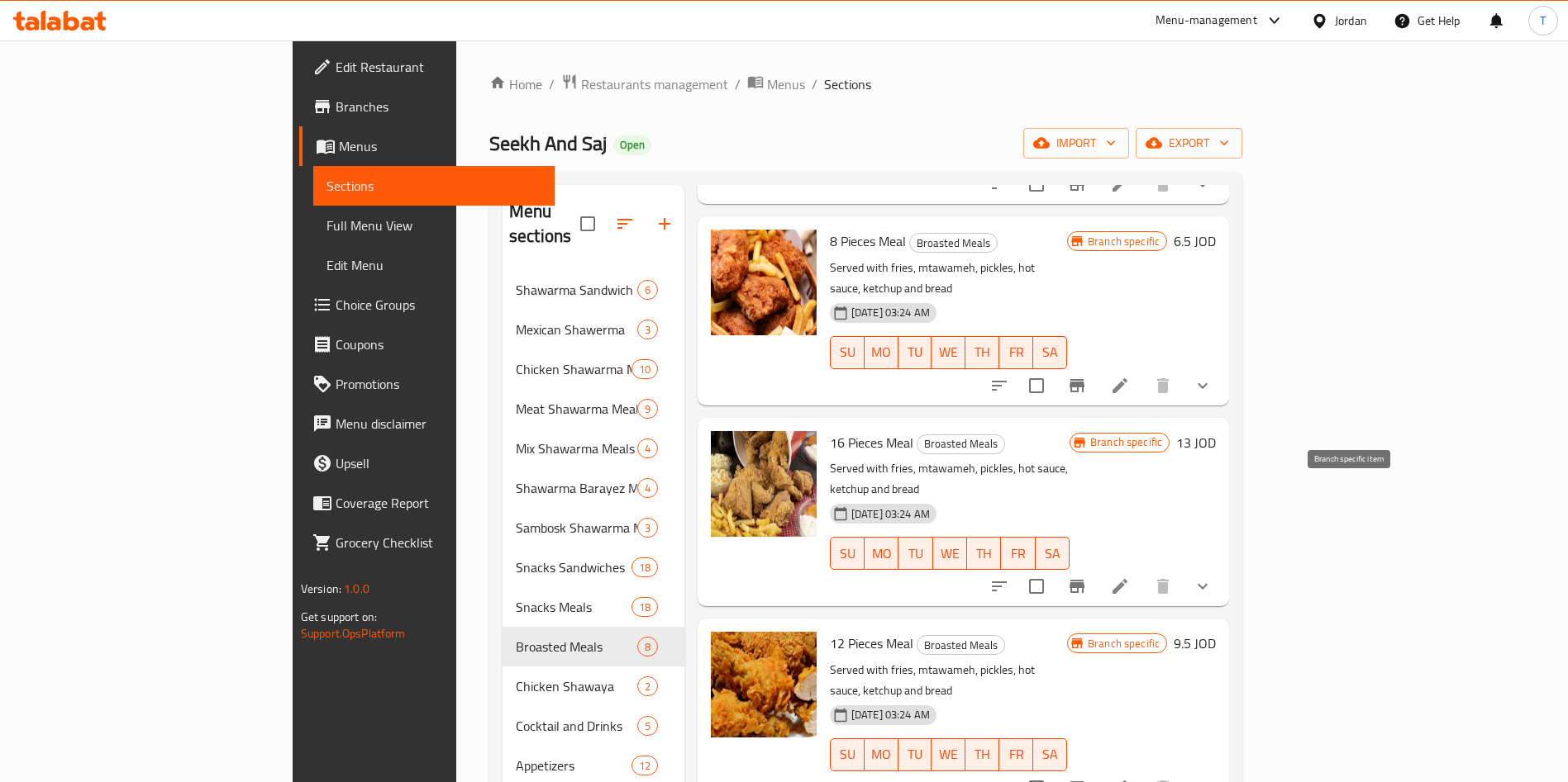
click at [1087, 576] on icon "Branch-specific-item" at bounding box center [1076, 586] width 19 height 19
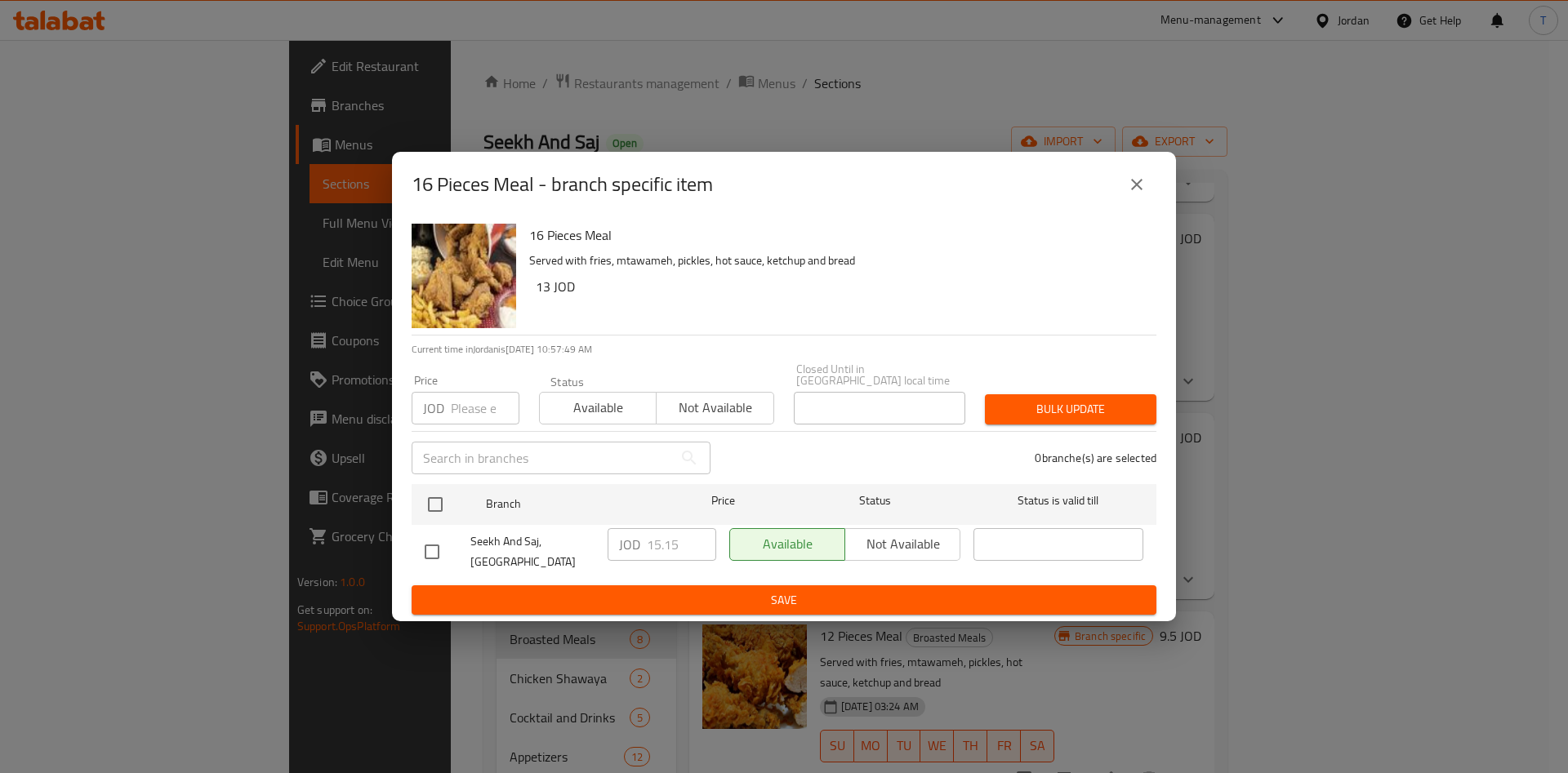
drag, startPoint x: 1145, startPoint y: 184, endPoint x: 1147, endPoint y: 192, distance: 8.2
click at [1147, 182] on button "close" at bounding box center [1136, 184] width 39 height 39
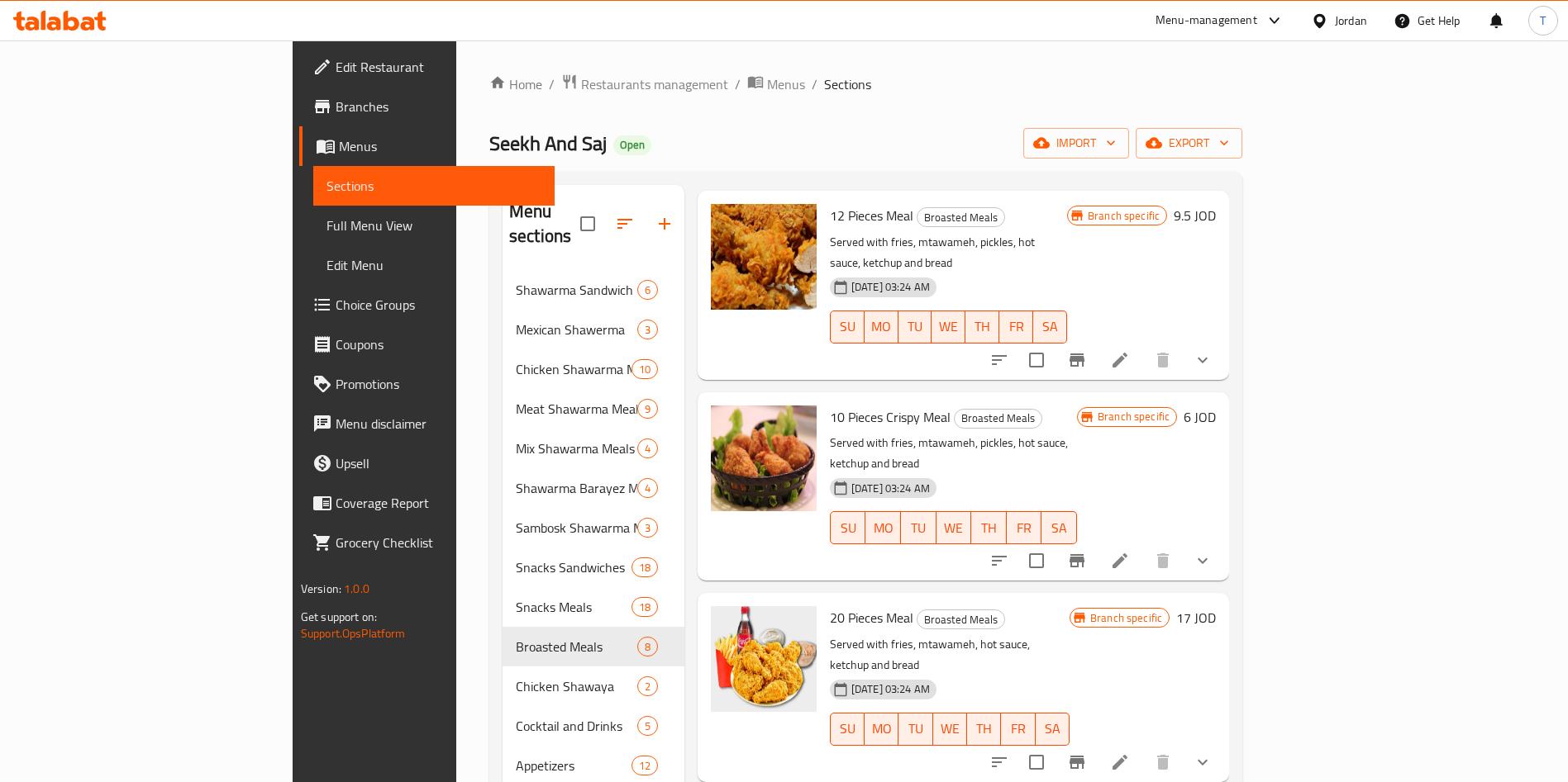
scroll to position [703, 0]
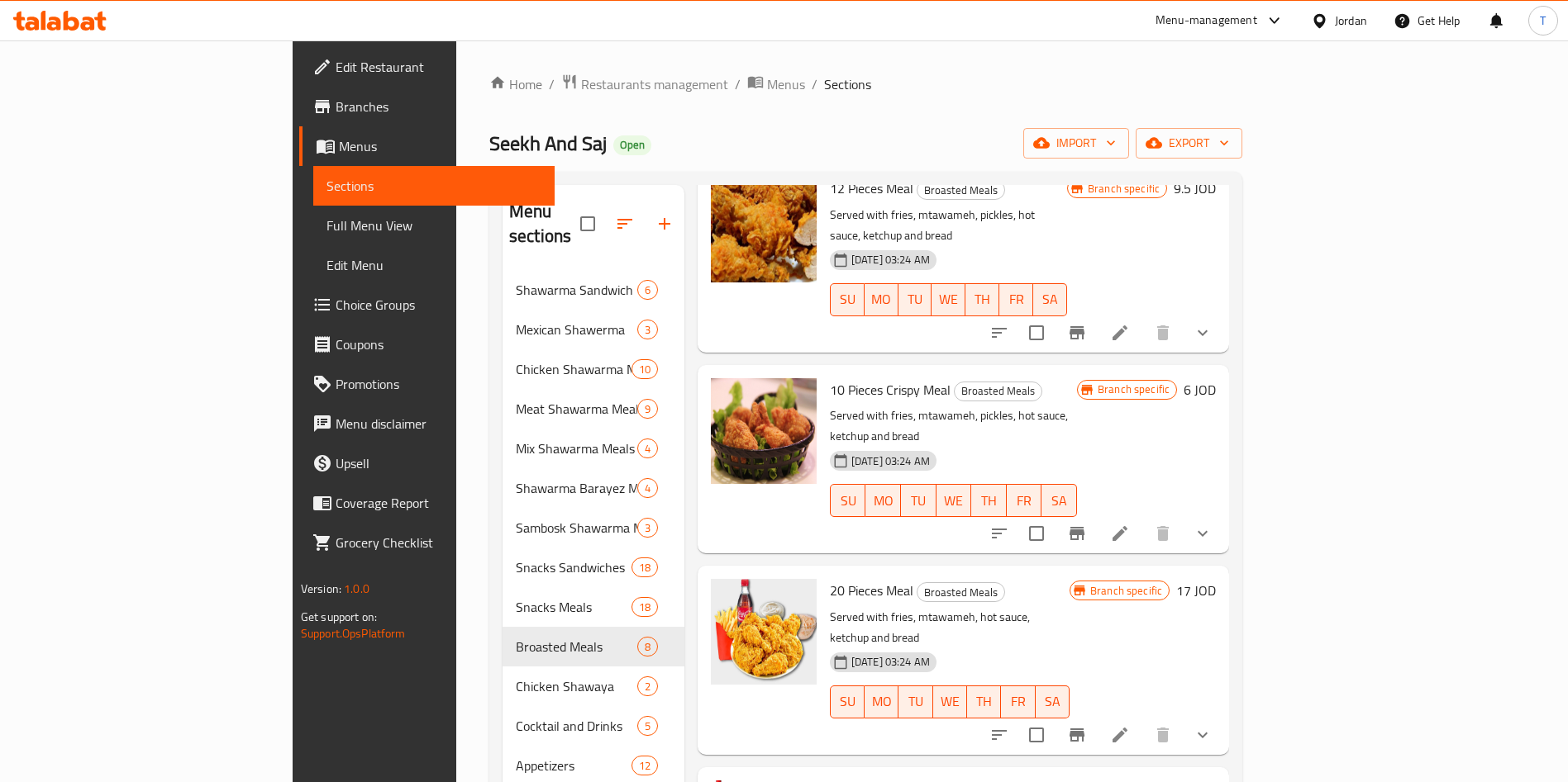
click at [1085, 527] on icon "Branch-specific-item" at bounding box center [1077, 534] width 15 height 14
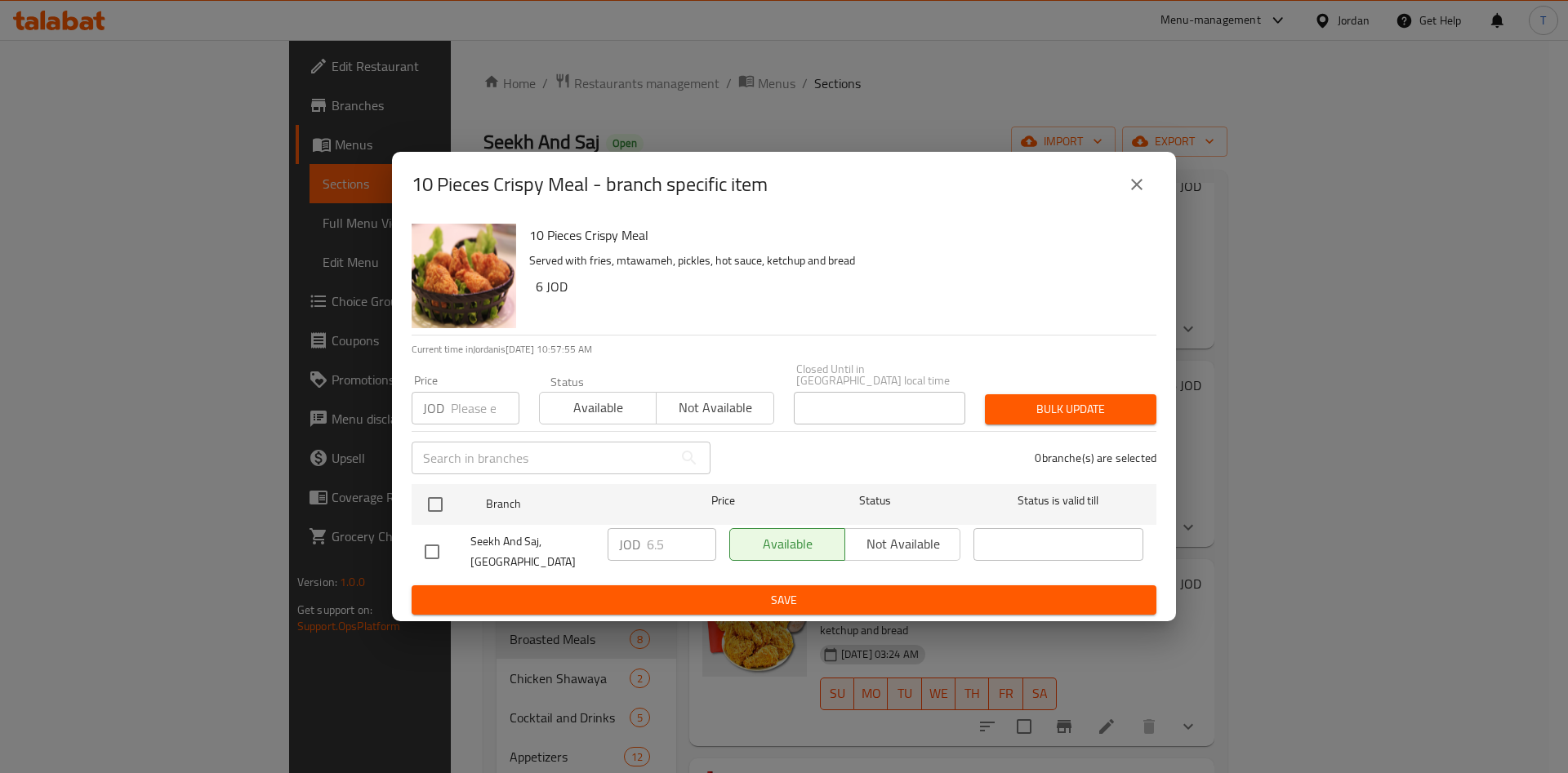
click at [1128, 194] on icon "close" at bounding box center [1136, 184] width 19 height 19
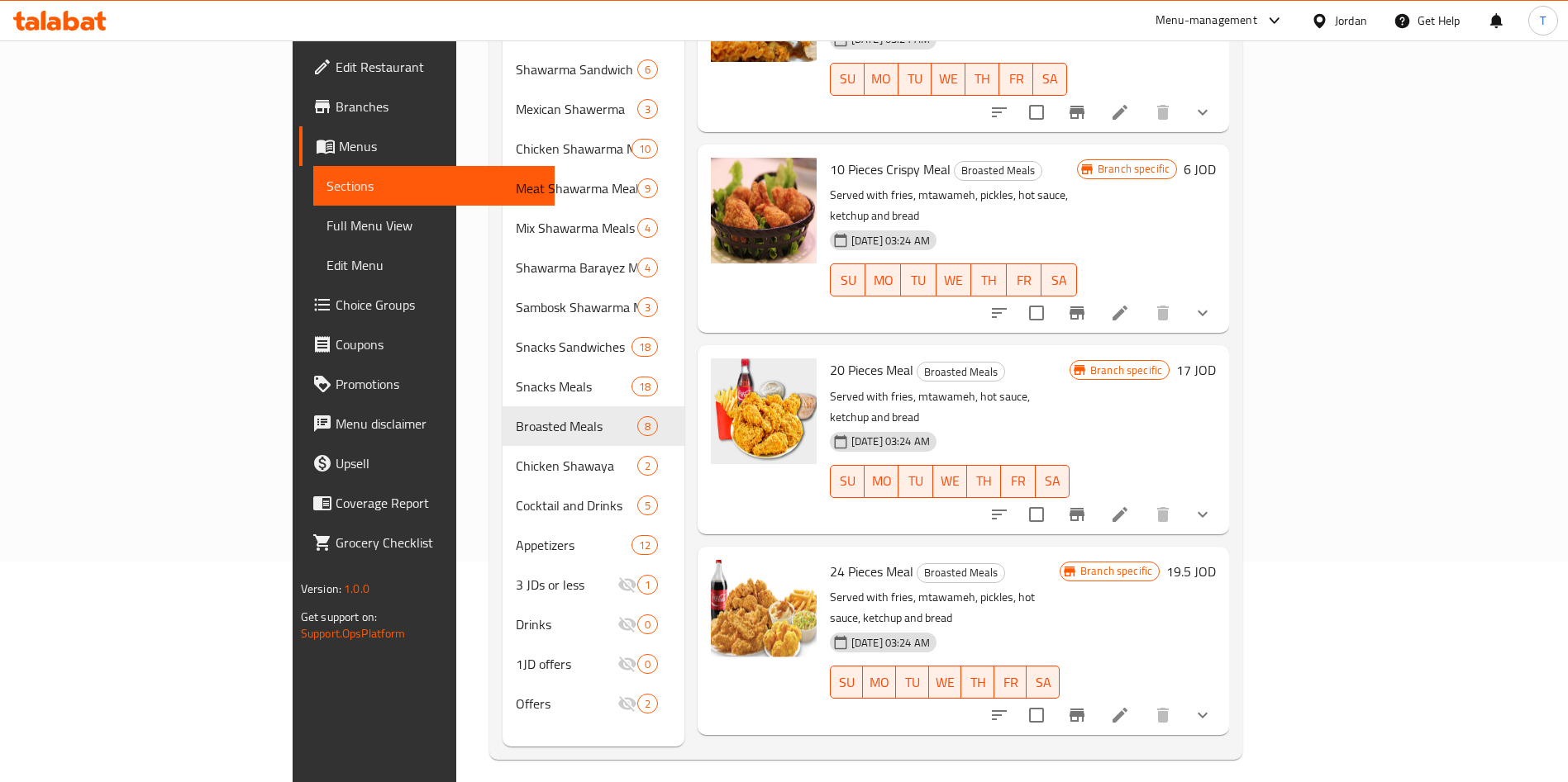
scroll to position [231, 0]
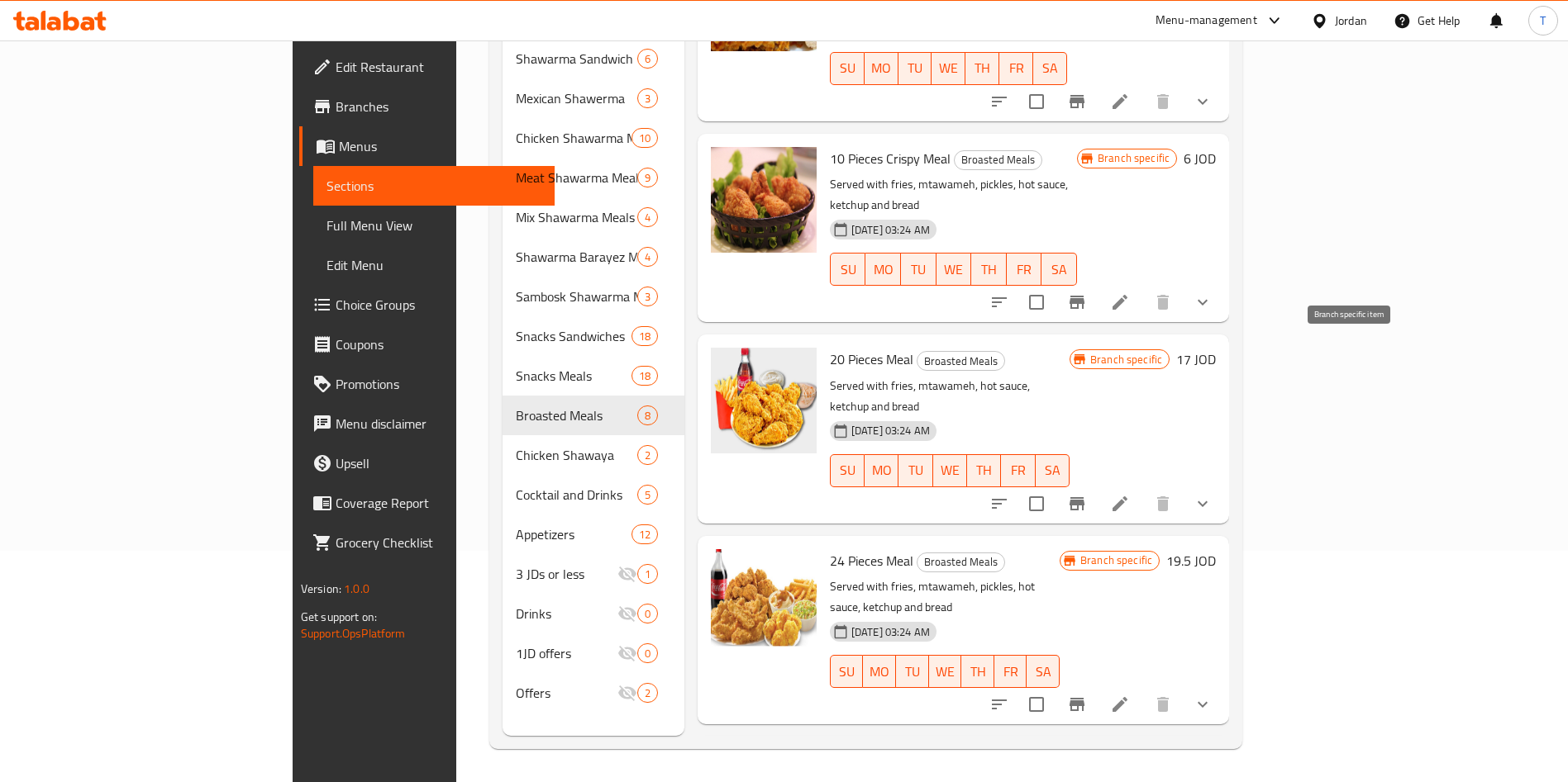
click at [1096, 484] on button "Branch-specific-item" at bounding box center [1077, 504] width 40 height 40
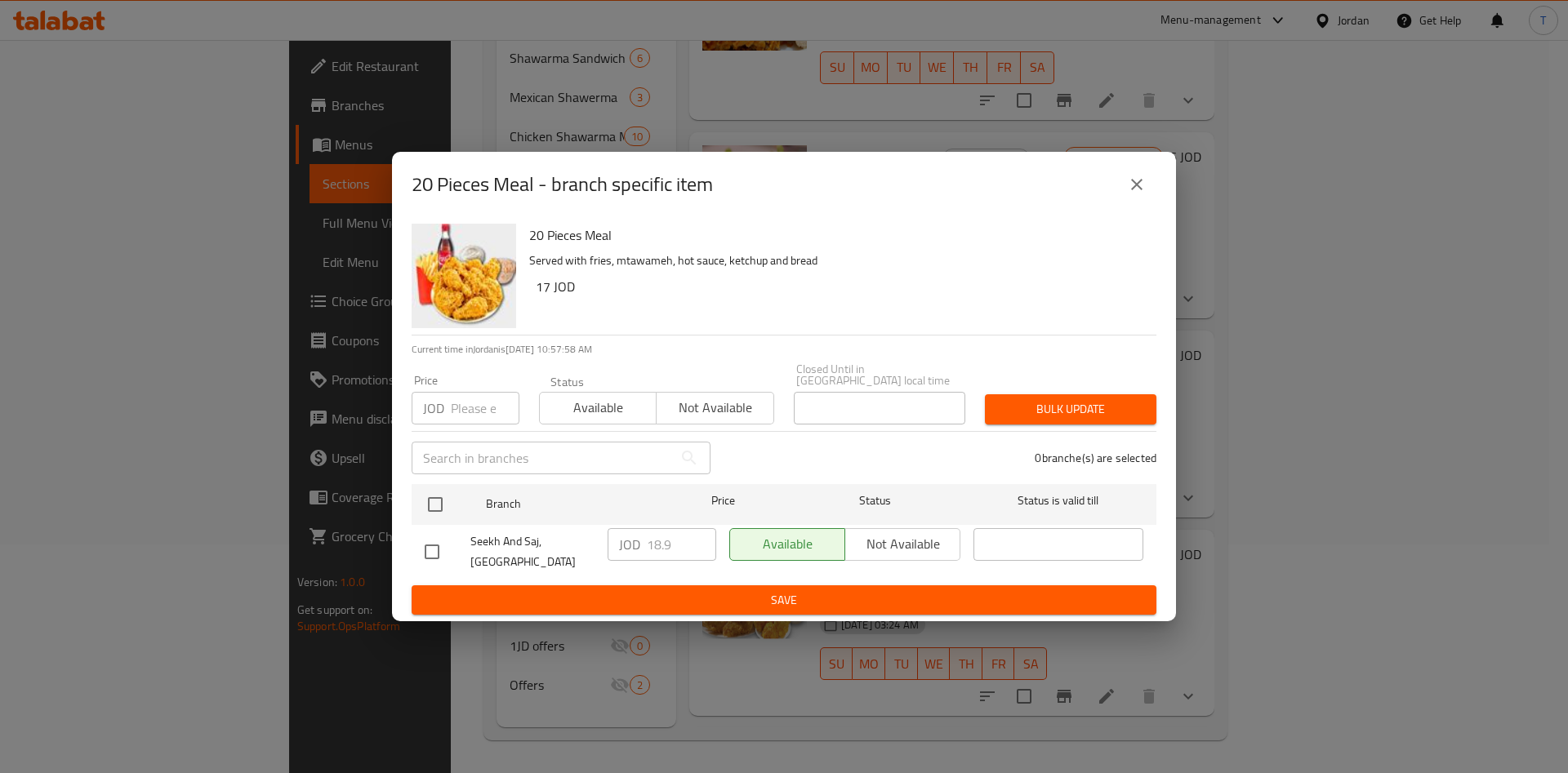
click at [1138, 188] on icon "close" at bounding box center [1137, 185] width 12 height 12
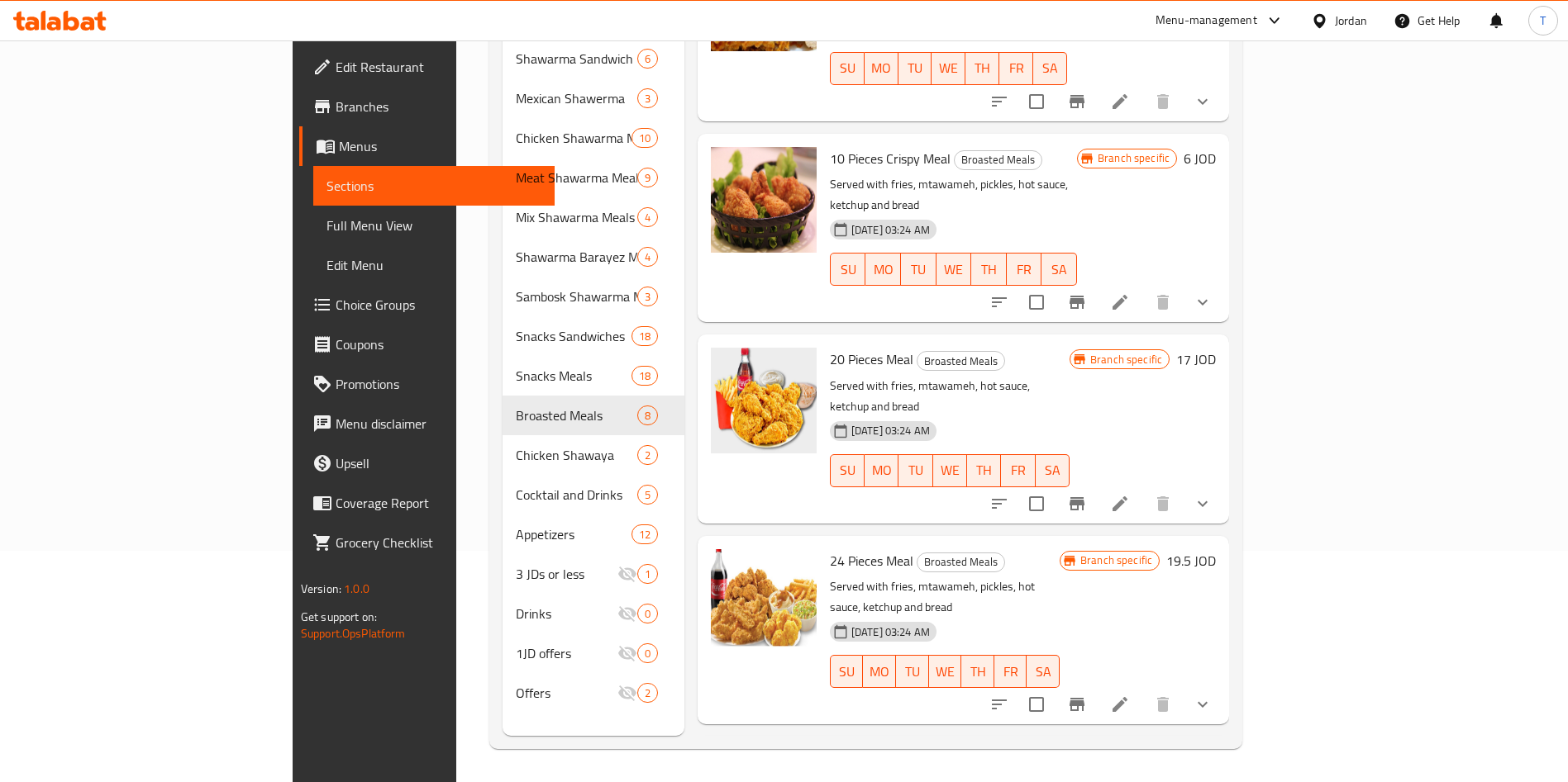
click at [1087, 695] on icon "Branch-specific-item" at bounding box center [1076, 704] width 19 height 19
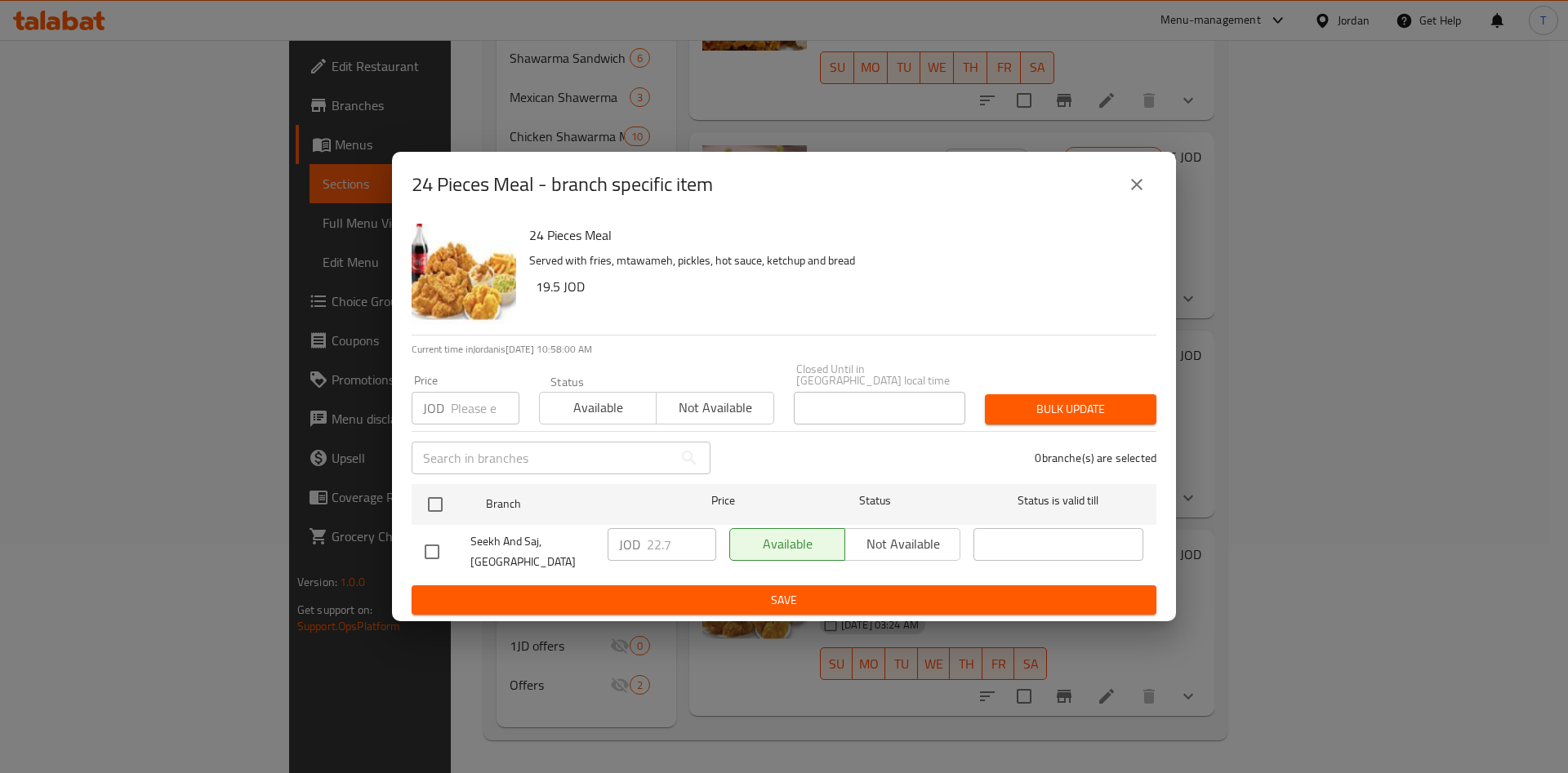
click at [1139, 200] on button "close" at bounding box center [1136, 184] width 39 height 39
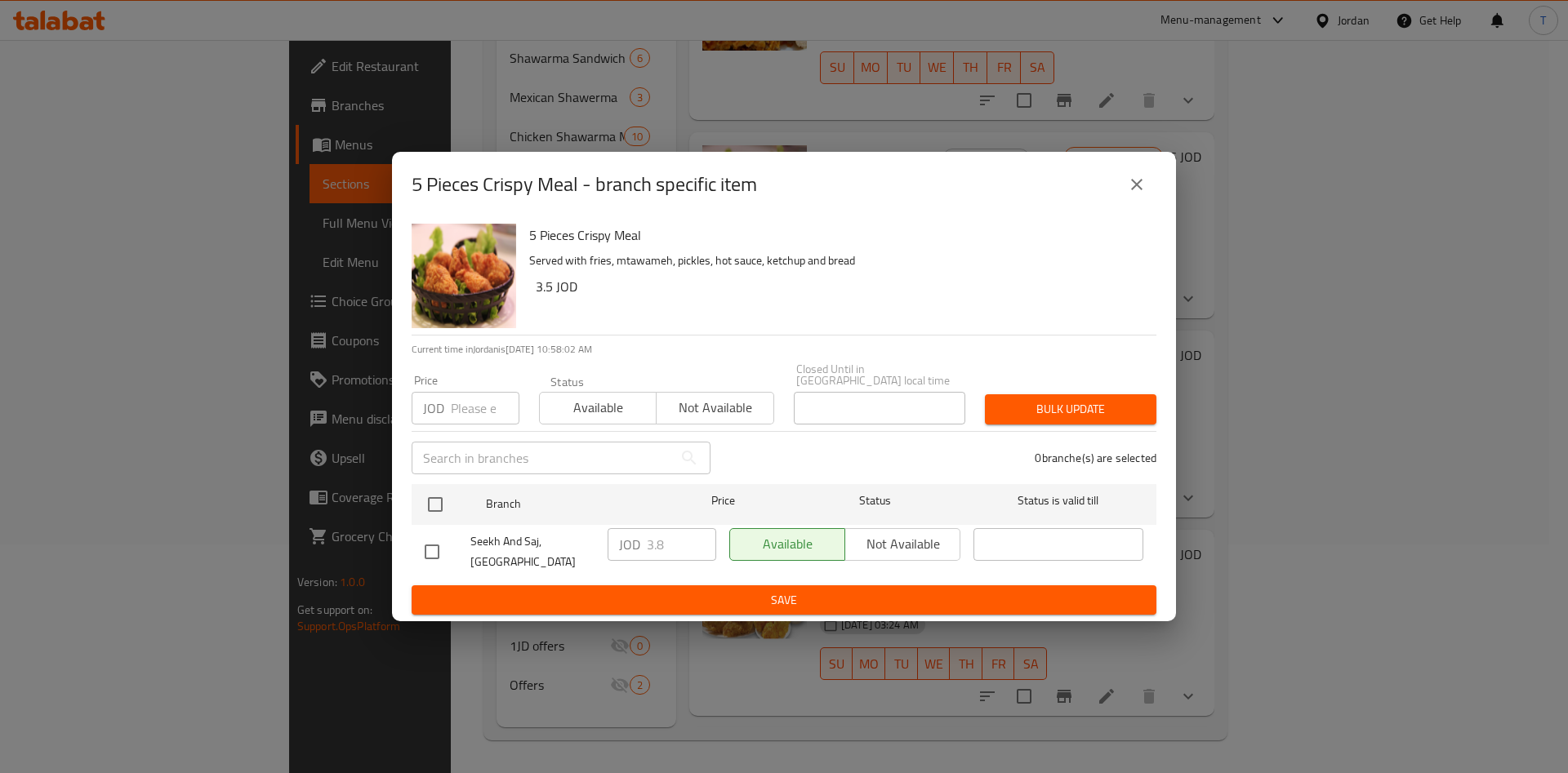
click at [1140, 180] on icon "close" at bounding box center [1136, 184] width 19 height 19
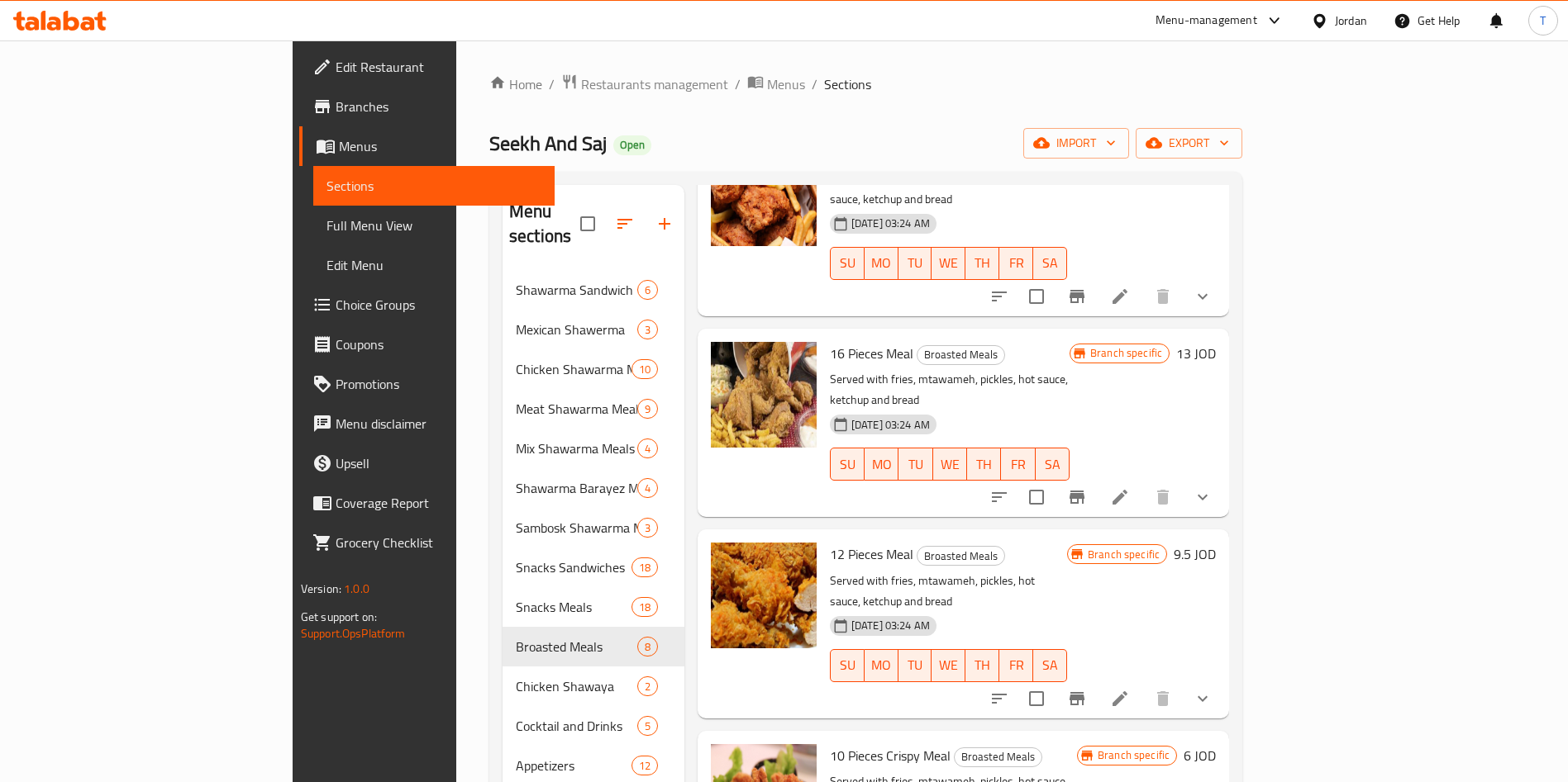
scroll to position [372, 0]
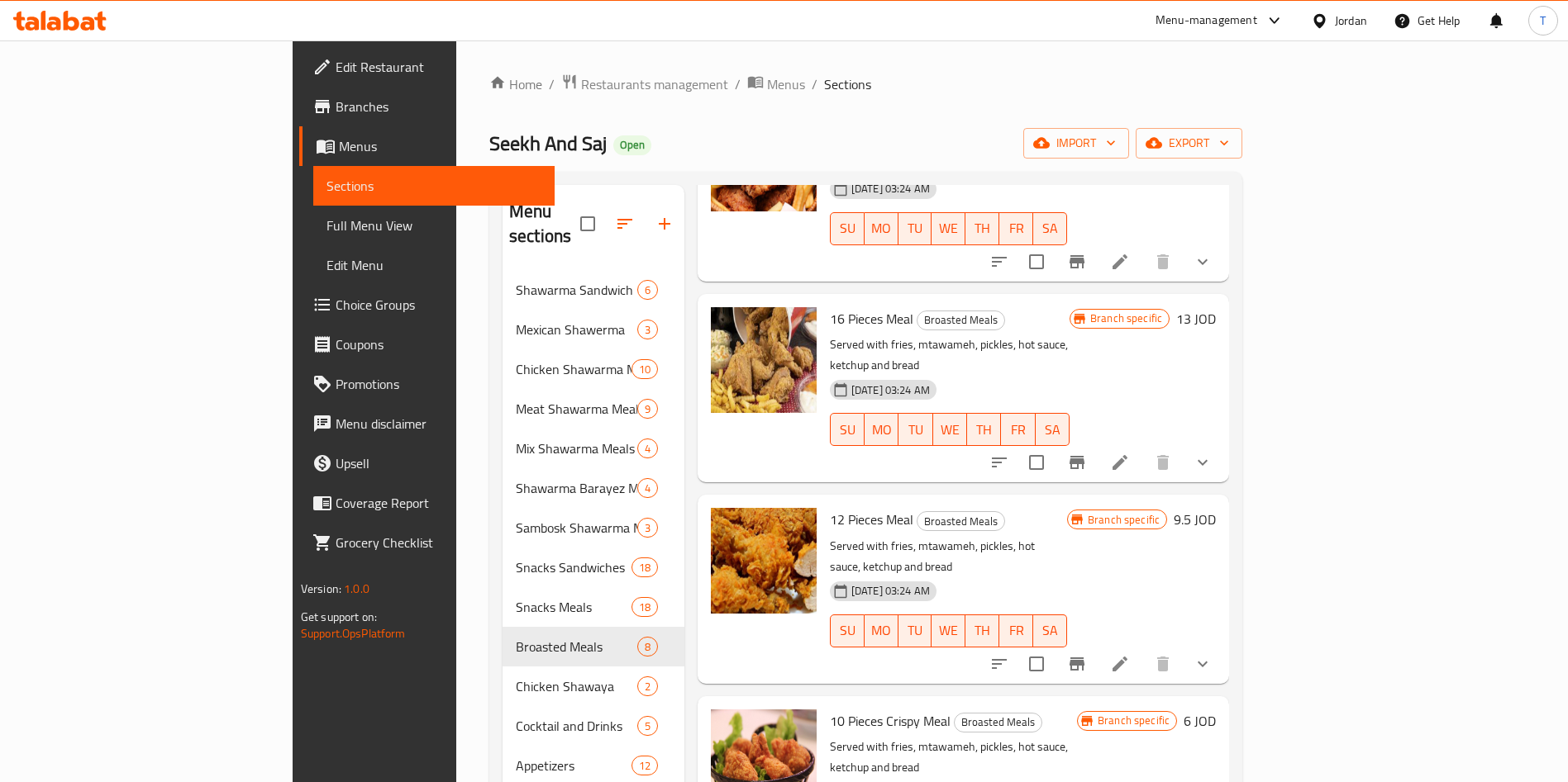
click at [335, 107] on span "Branches" at bounding box center [438, 106] width 206 height 19
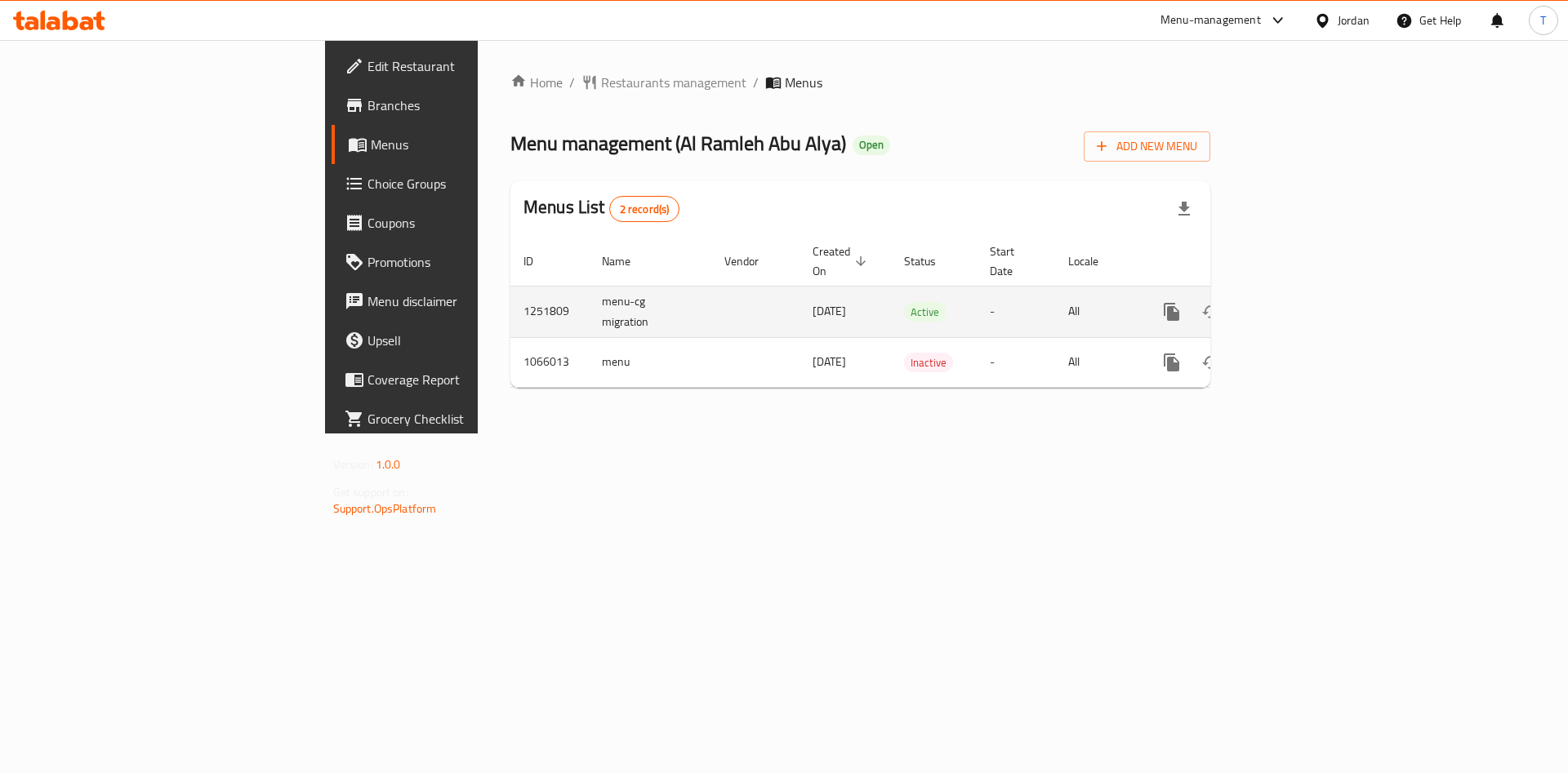
click at [1299, 302] on icon "enhanced table" at bounding box center [1289, 311] width 19 height 19
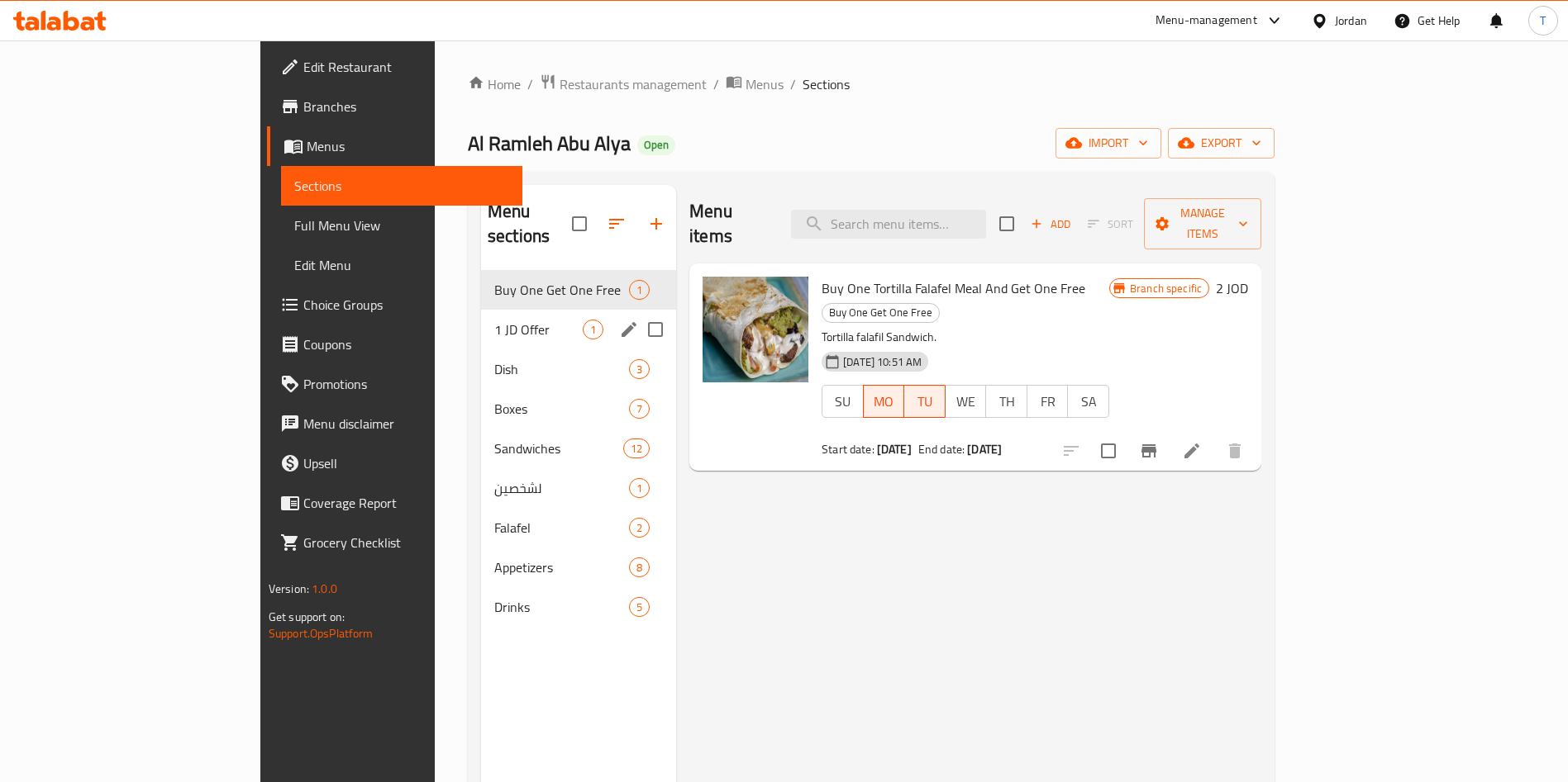
click at [494, 320] on span "1 JD Offer" at bounding box center [538, 329] width 88 height 19
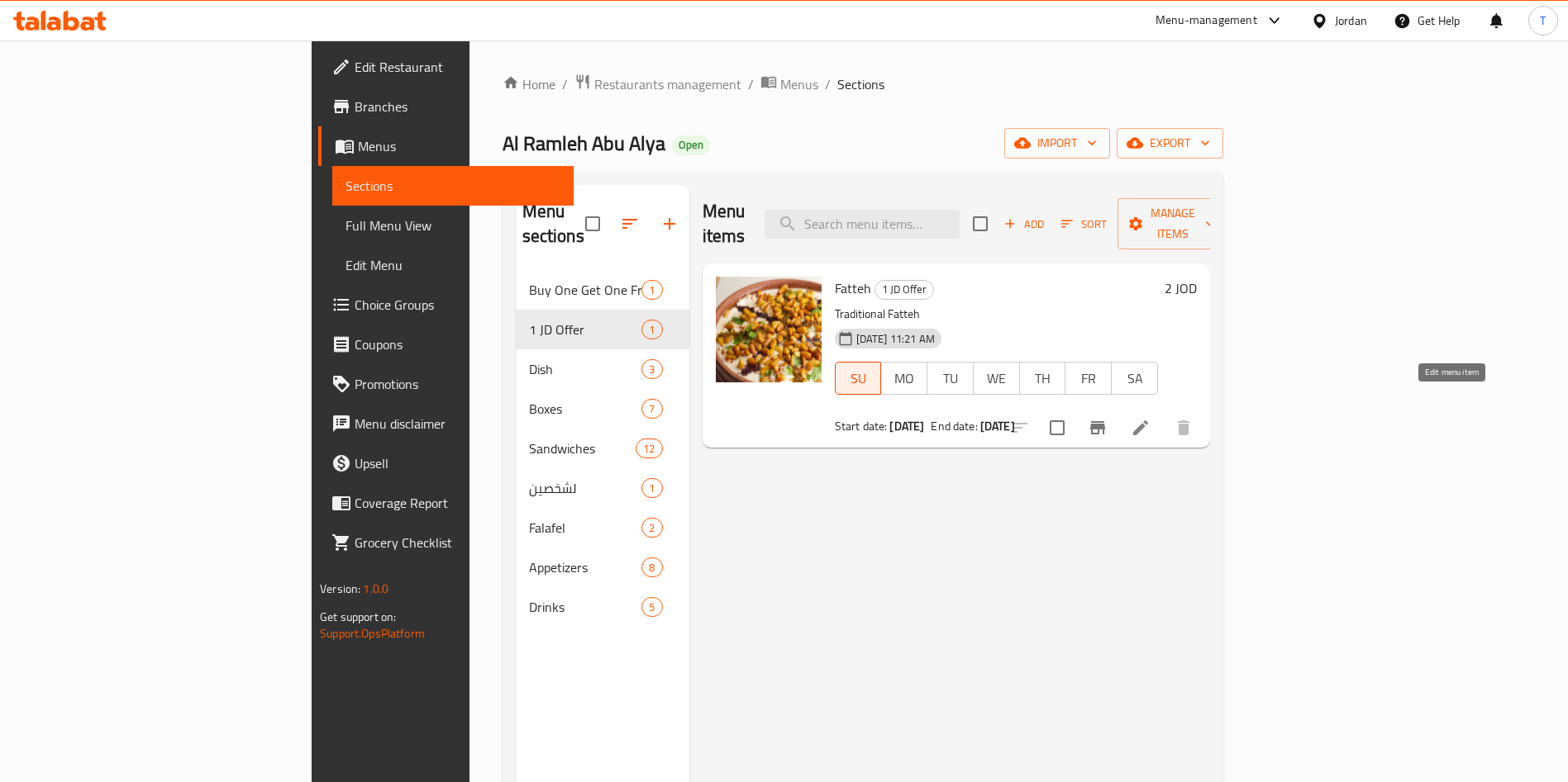
click at [1151, 418] on icon at bounding box center [1140, 427] width 19 height 19
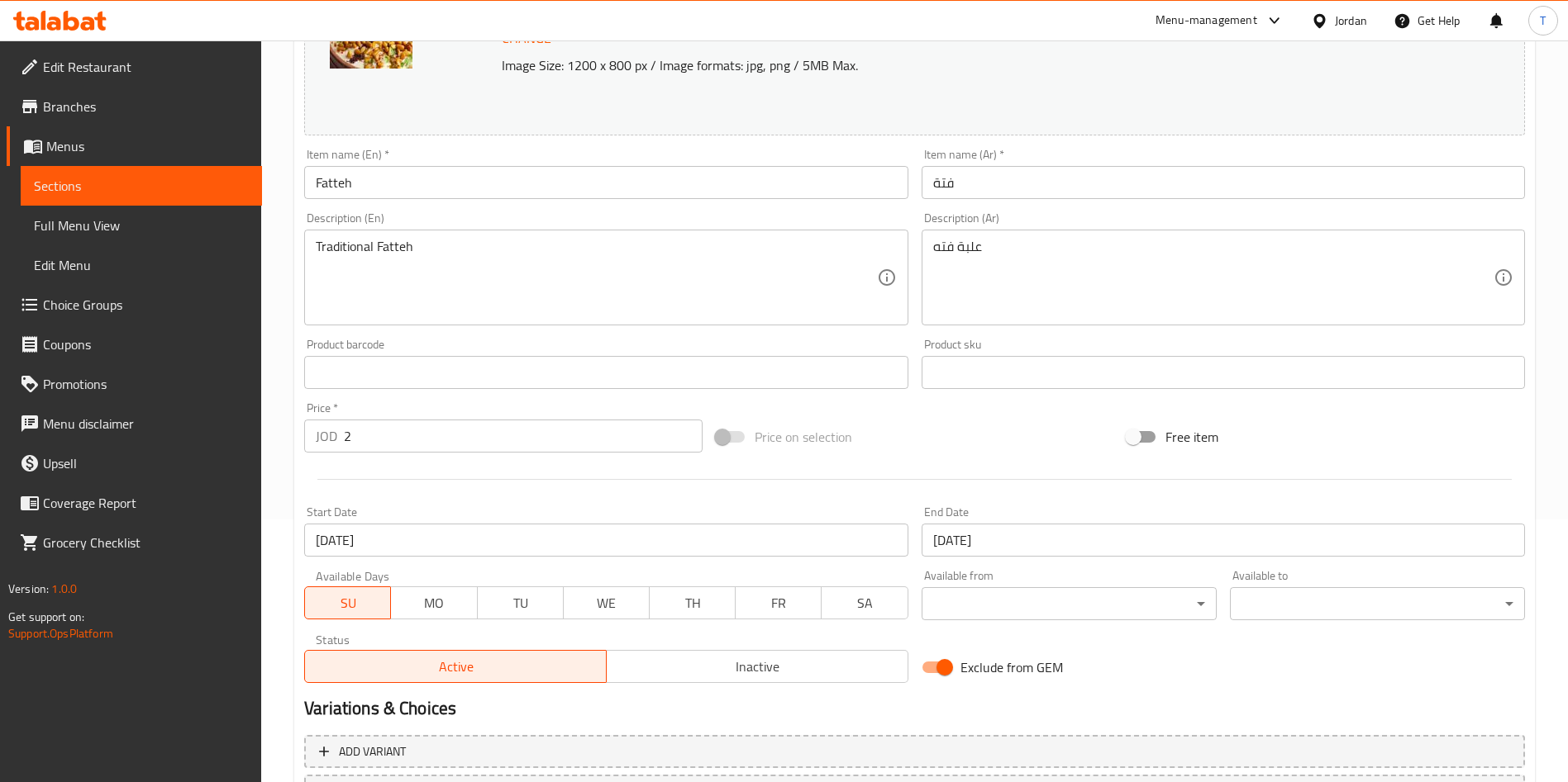
scroll to position [409, 0]
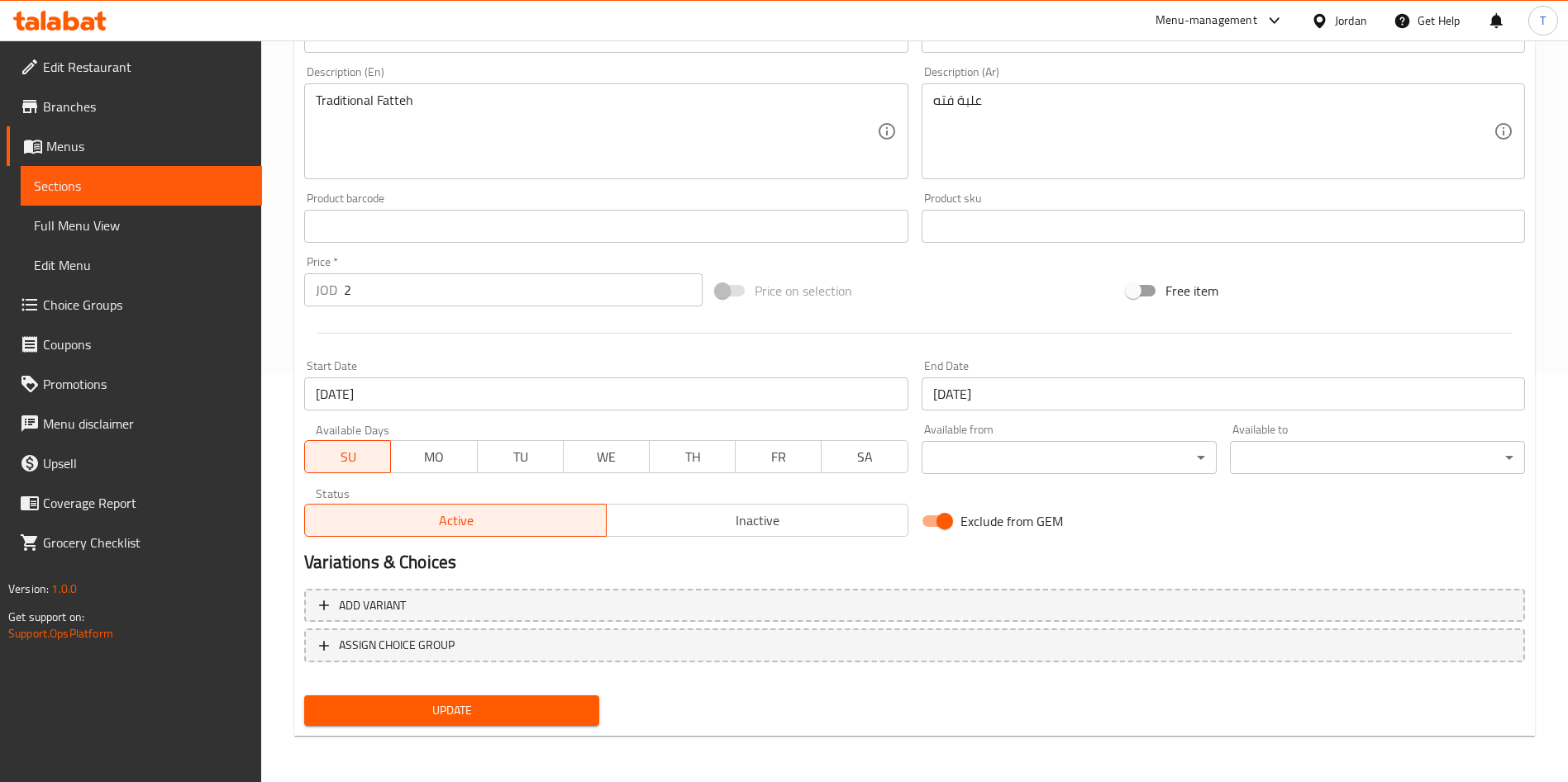
click at [712, 401] on input "01-08-2025" at bounding box center [605, 394] width 604 height 33
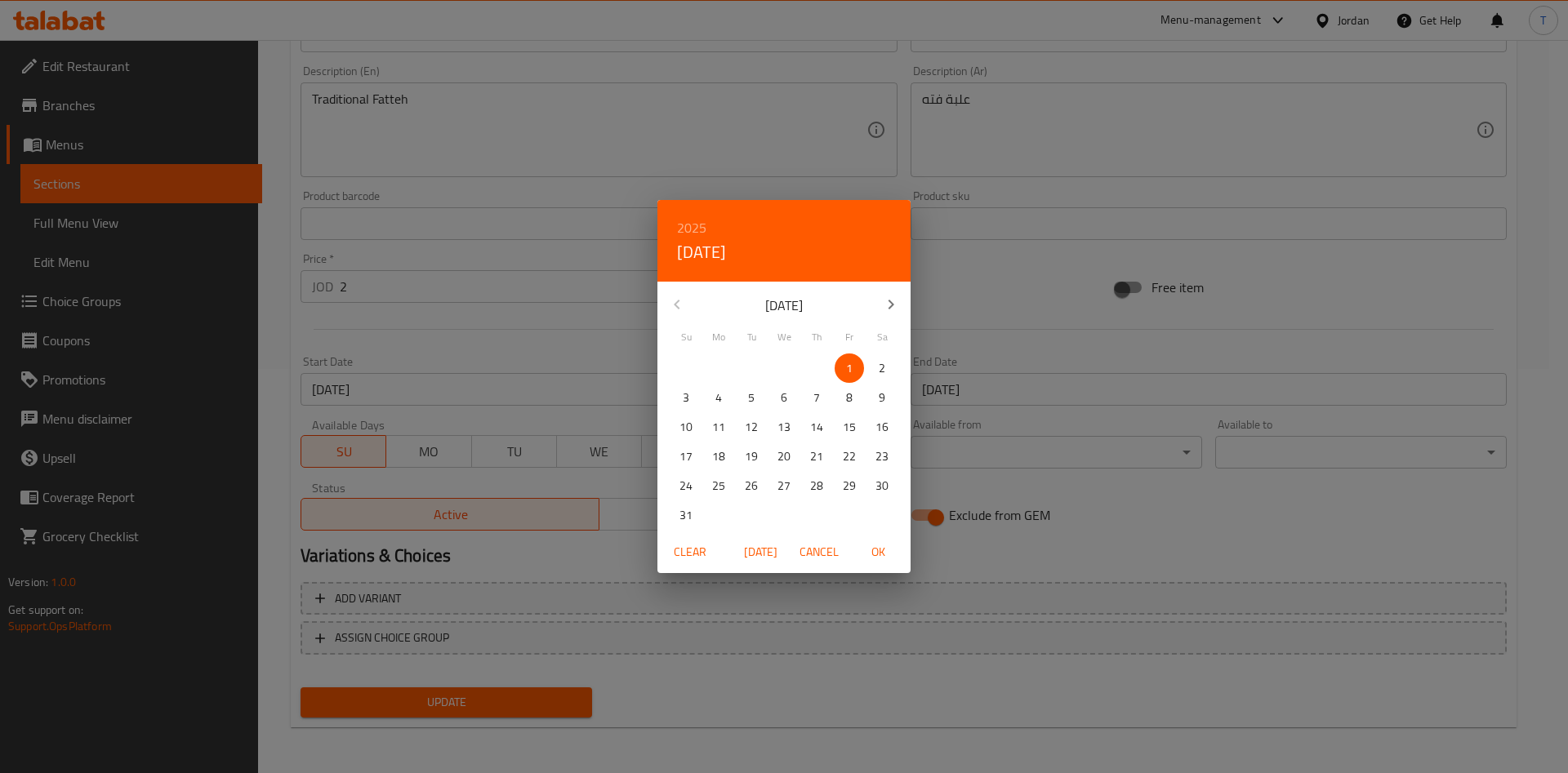
click at [886, 308] on icon "button" at bounding box center [890, 304] width 19 height 19
click at [886, 307] on icon "button" at bounding box center [890, 304] width 19 height 19
click at [786, 370] on p "1" at bounding box center [784, 369] width 7 height 20
click at [892, 307] on icon "button" at bounding box center [890, 304] width 19 height 19
click at [884, 546] on span "OK" at bounding box center [878, 552] width 39 height 20
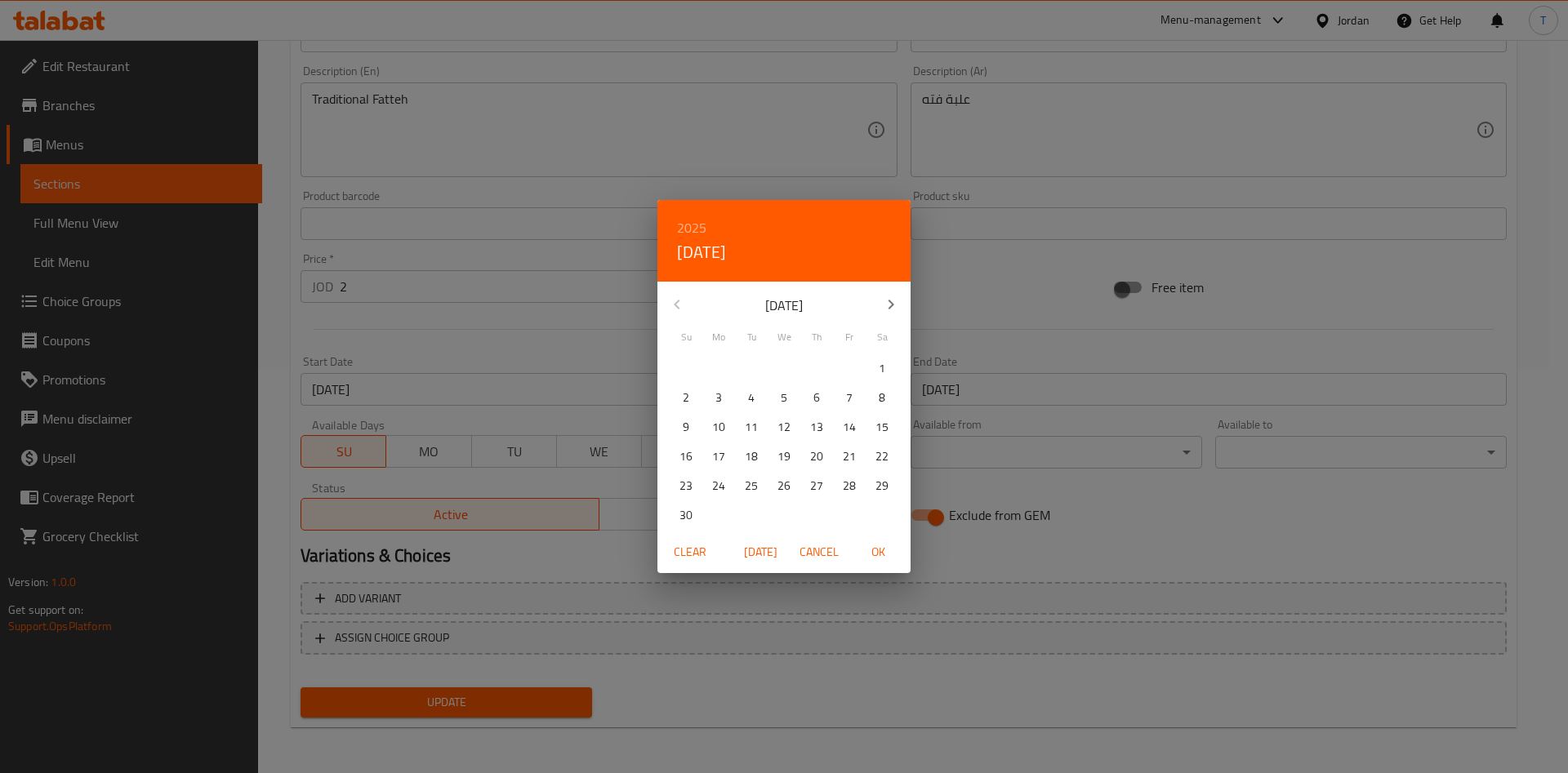
type input "01-10-2025"
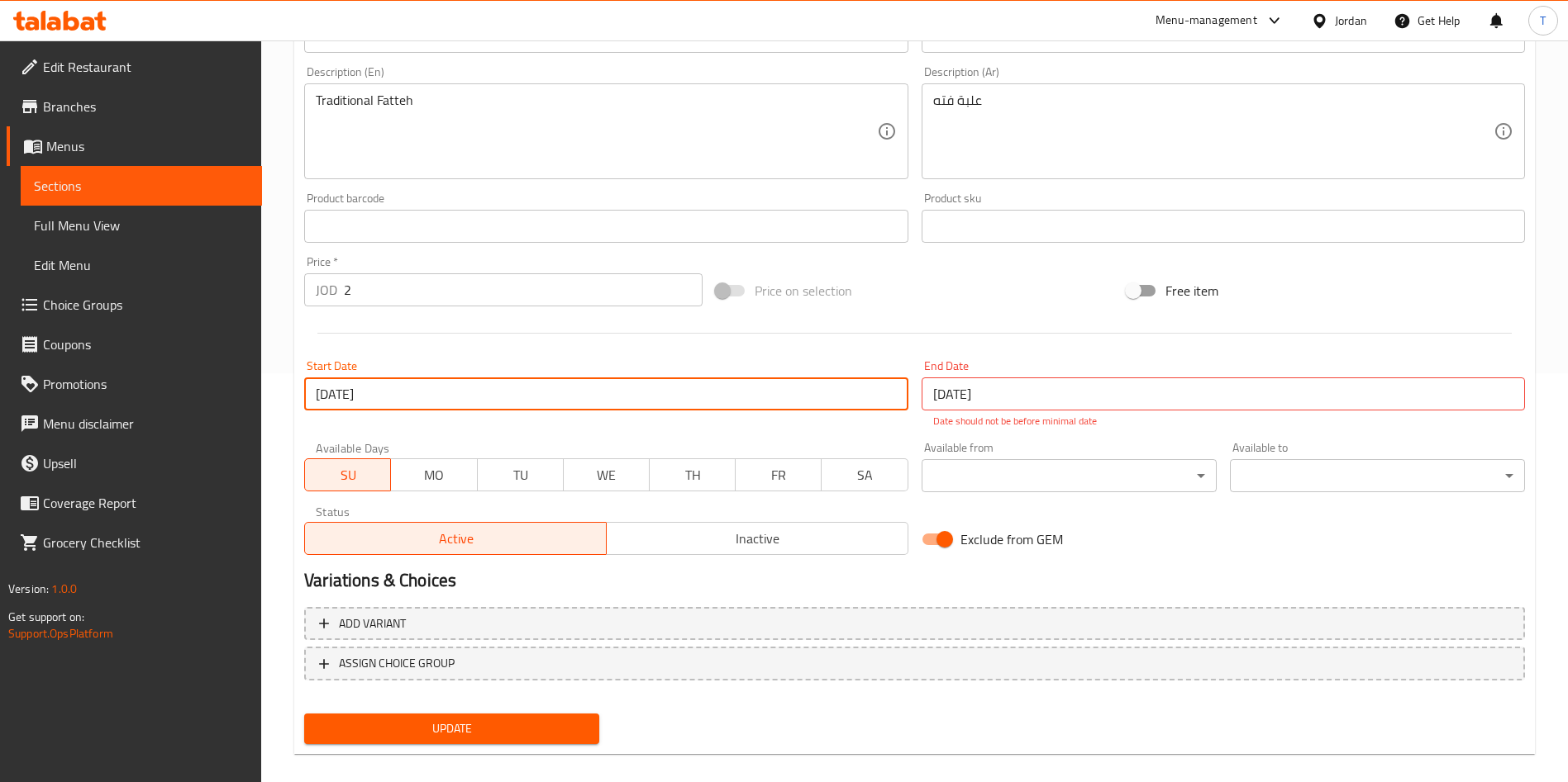
click at [1378, 384] on input "31-08-2025" at bounding box center [1223, 394] width 604 height 33
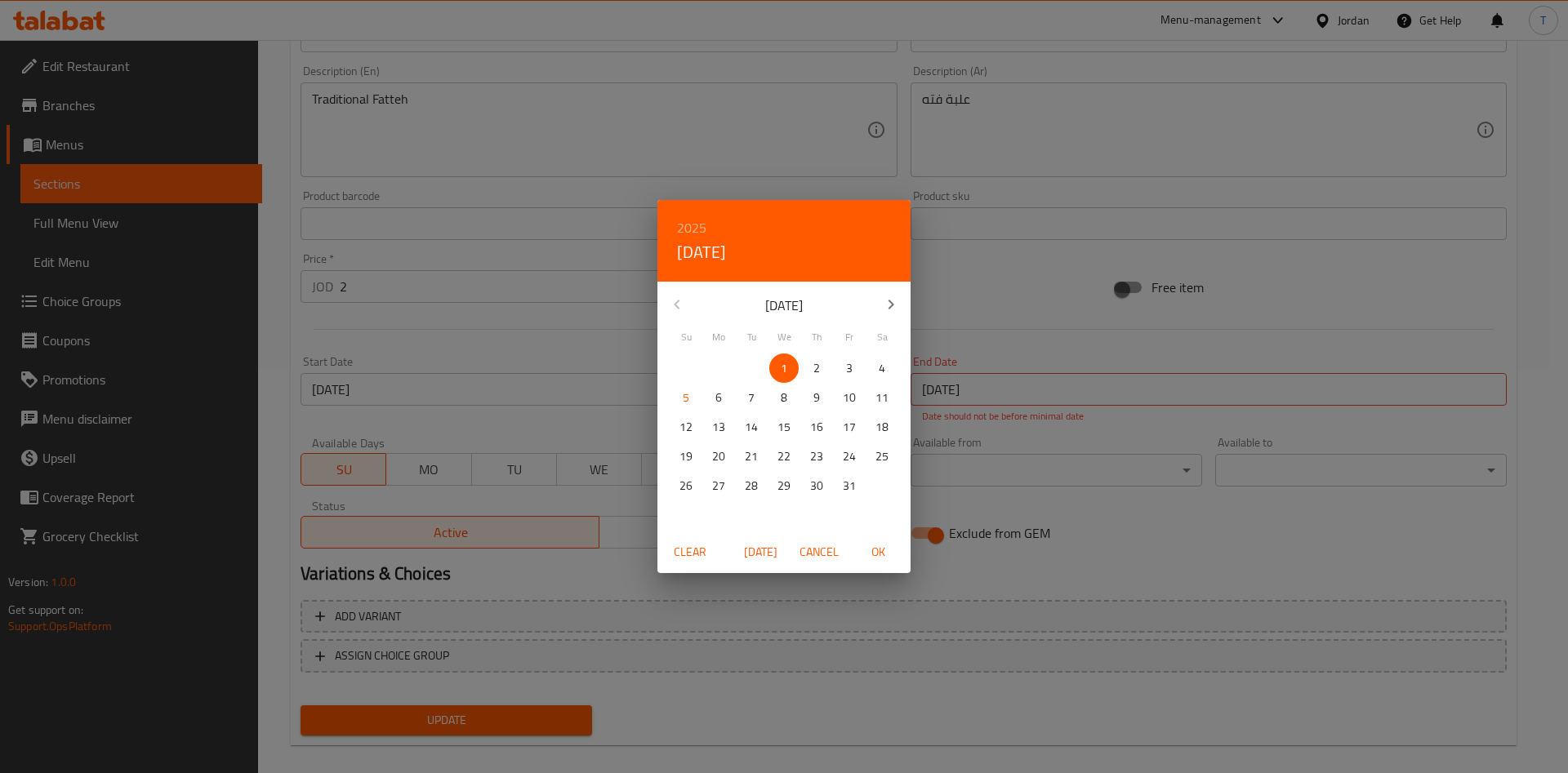
click at [879, 305] on button "button" at bounding box center [891, 305] width 39 height 39
click at [888, 305] on icon "button" at bounding box center [890, 304] width 19 height 19
click at [781, 492] on p "31" at bounding box center [784, 486] width 13 height 20
click at [883, 555] on span "OK" at bounding box center [878, 552] width 39 height 20
type input "31-12-2025"
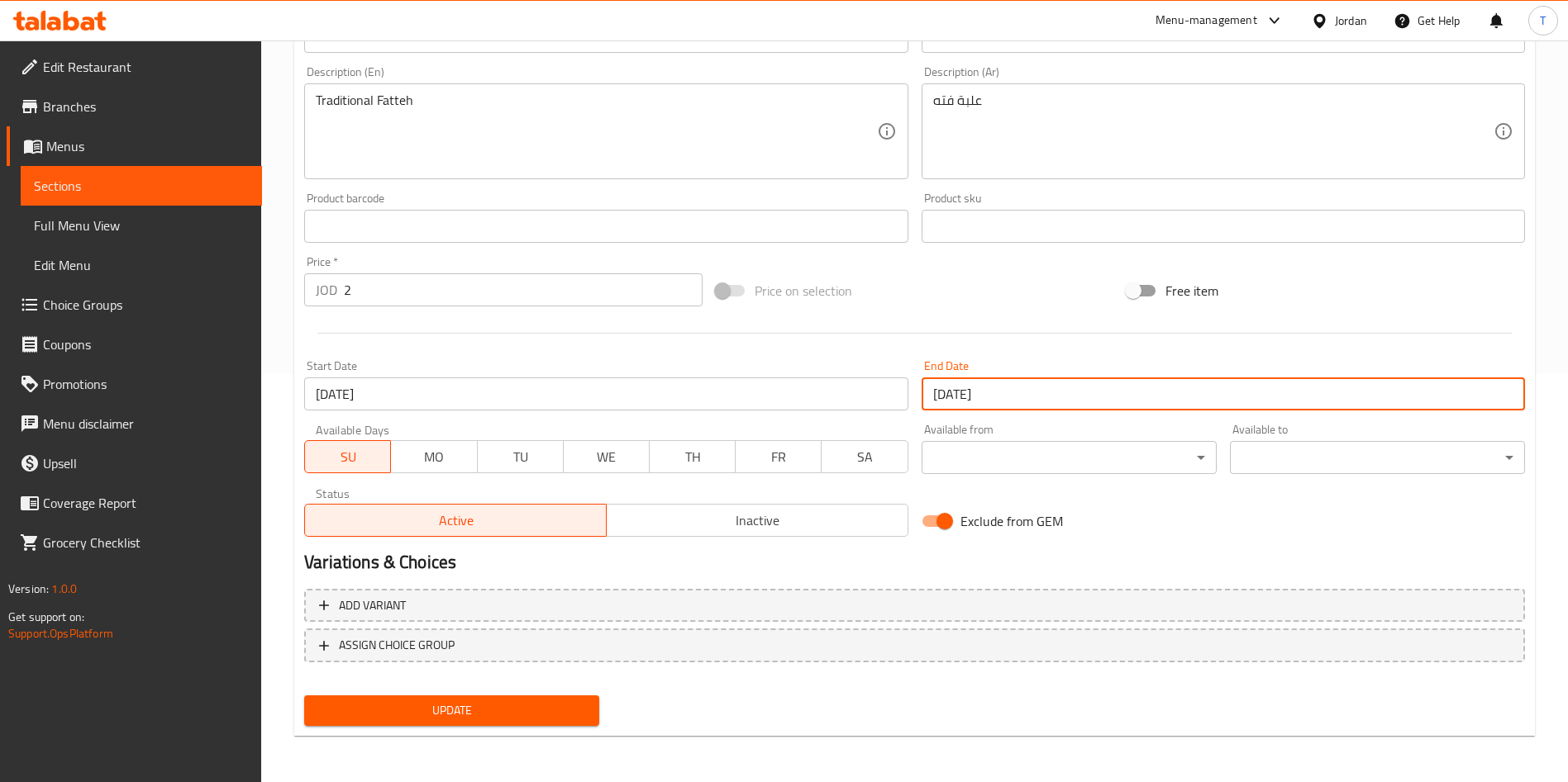
click at [521, 715] on span "Update" at bounding box center [451, 711] width 268 height 20
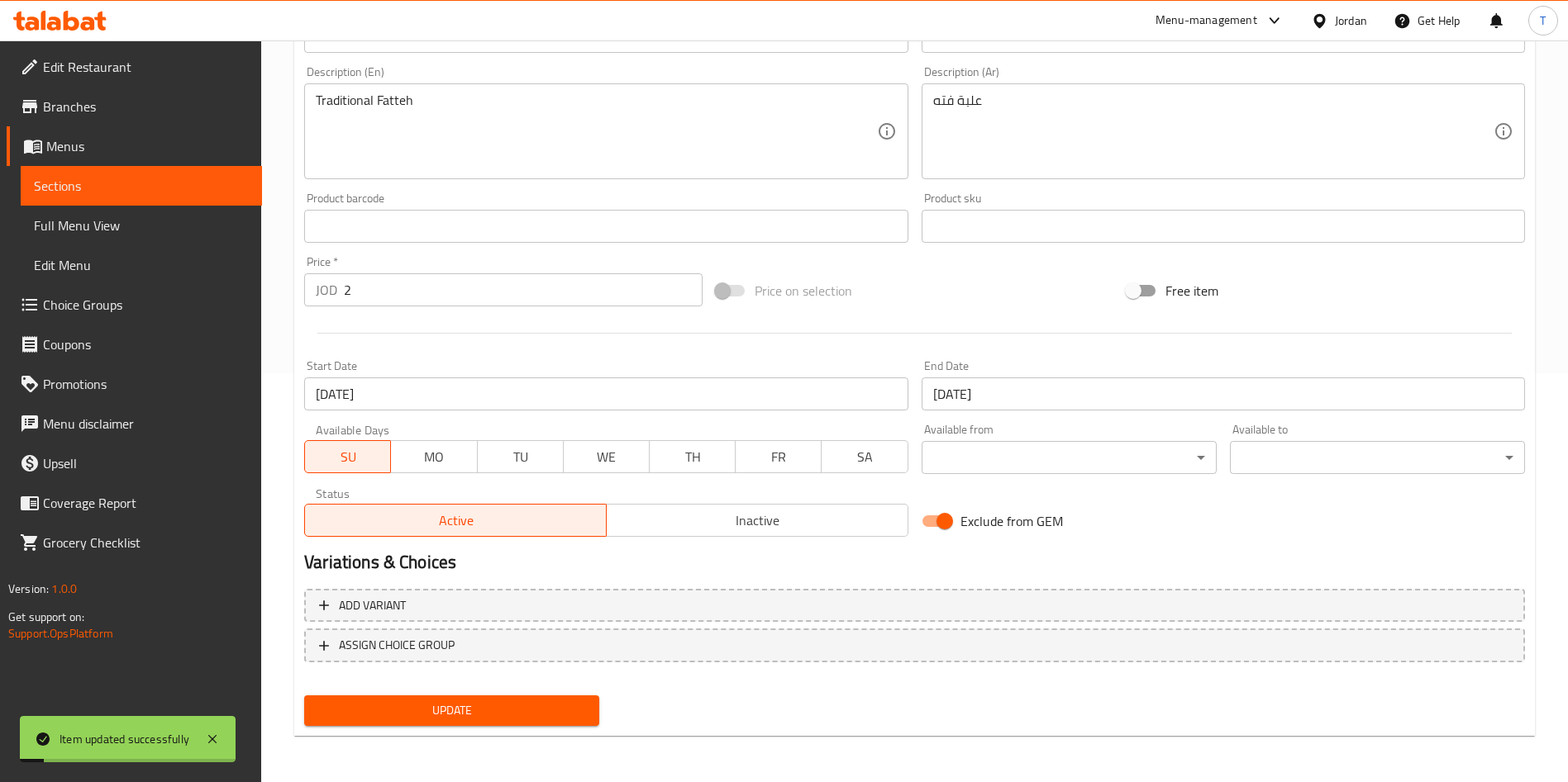
scroll to position [0, 0]
